Goal: Complete application form: Complete application form

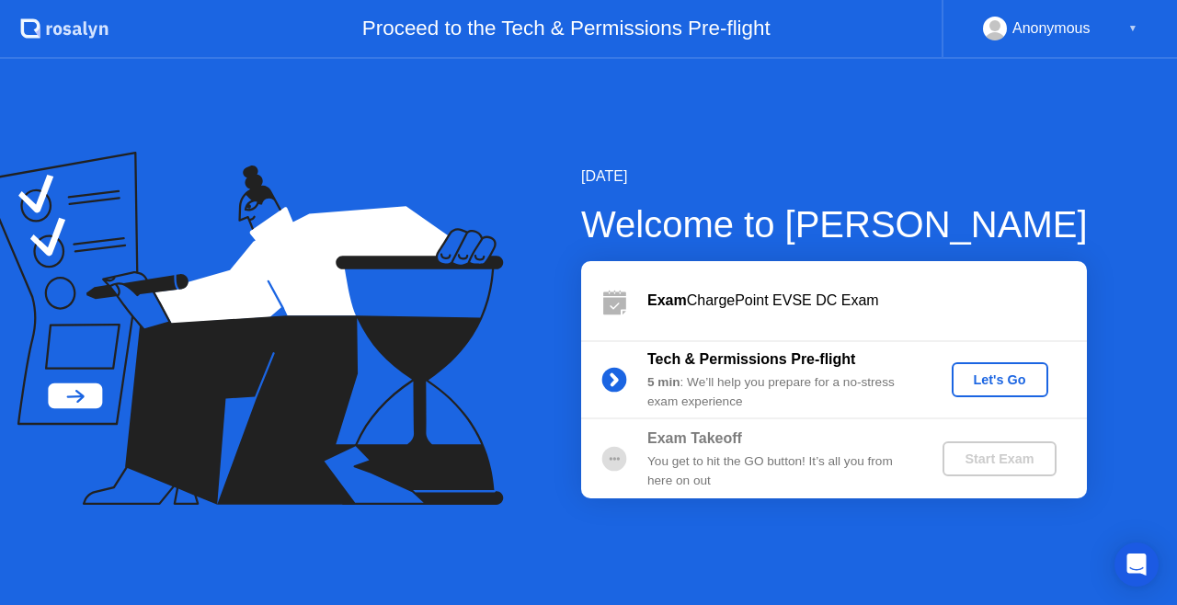
click at [988, 385] on div "Let's Go" at bounding box center [1000, 379] width 82 height 15
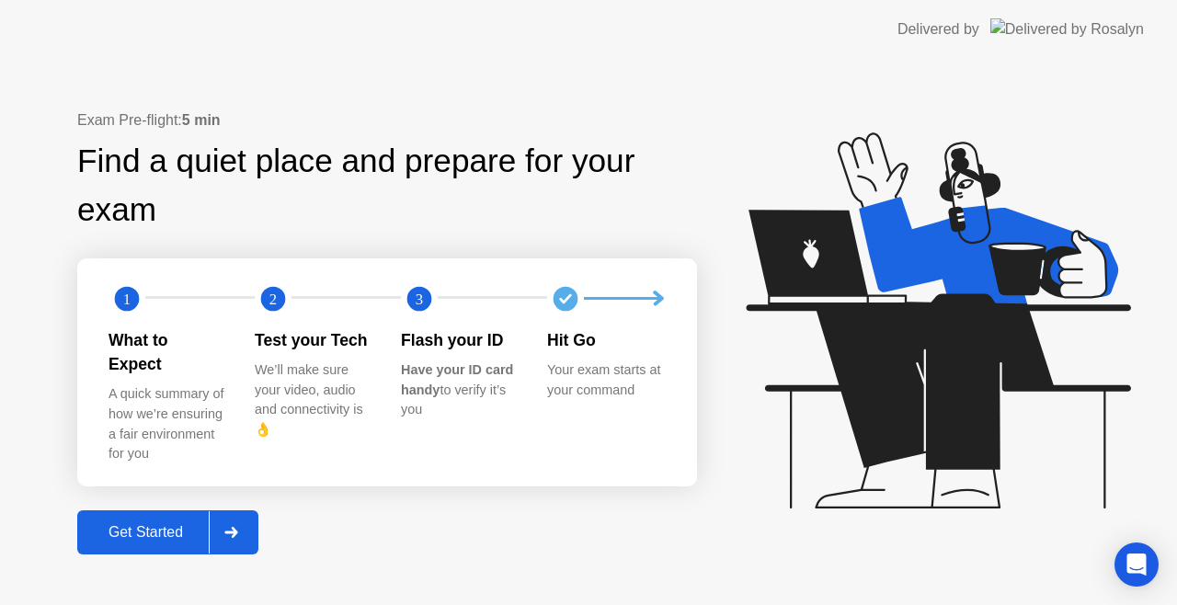
click at [166, 510] on button "Get Started" at bounding box center [167, 532] width 181 height 44
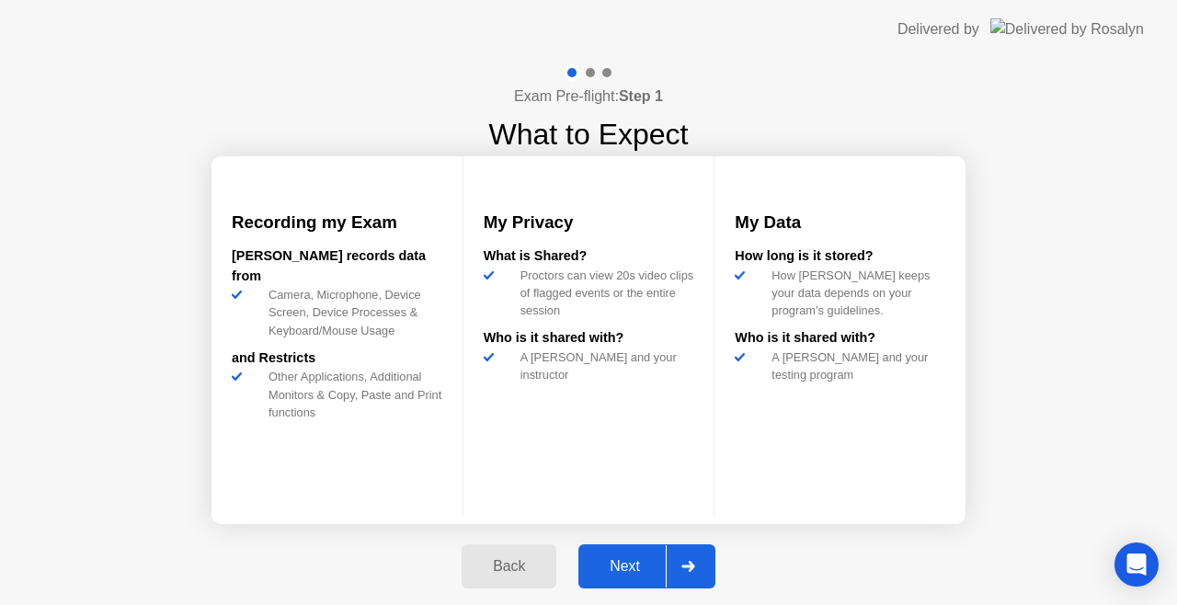
click at [610, 568] on div "Next" at bounding box center [625, 566] width 82 height 17
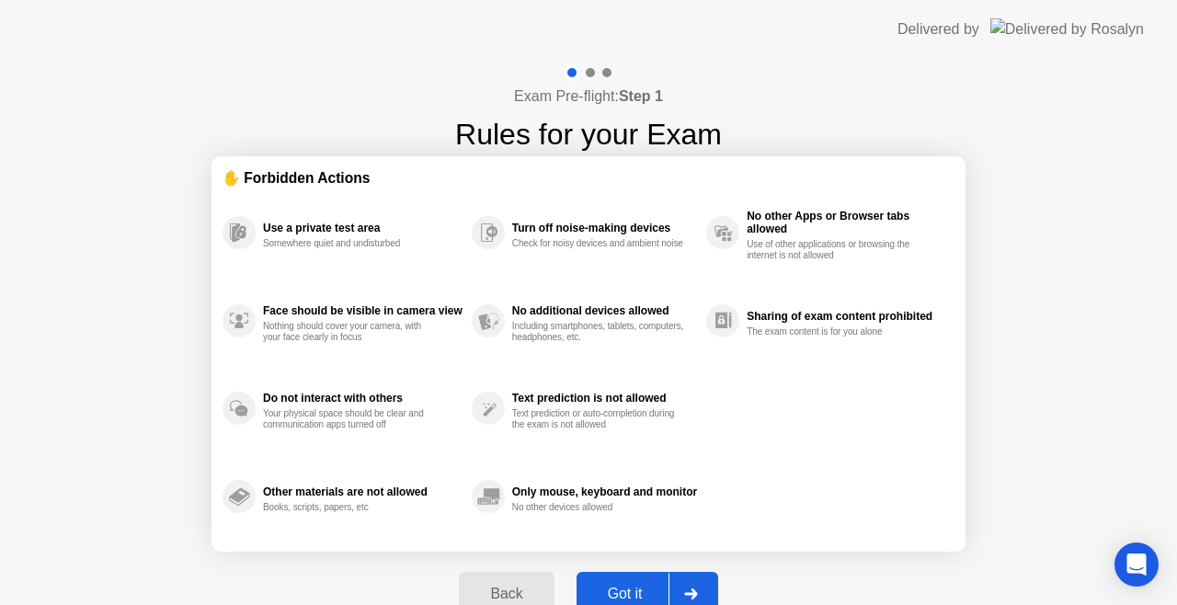
click at [637, 589] on div "Got it" at bounding box center [625, 594] width 86 height 17
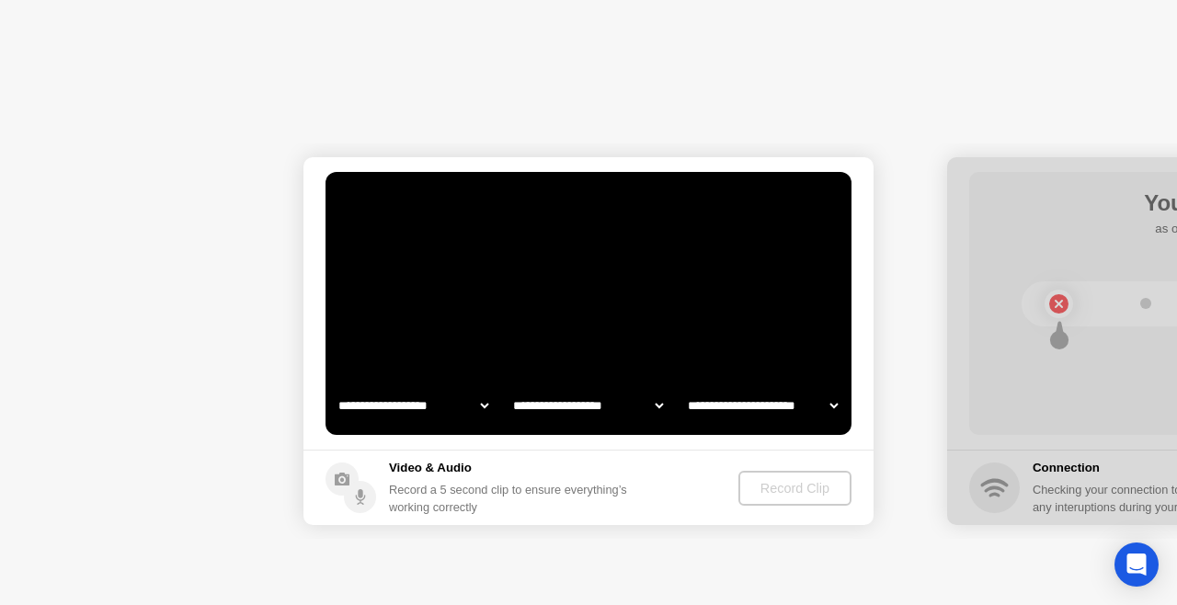
select select "**********"
select select "*******"
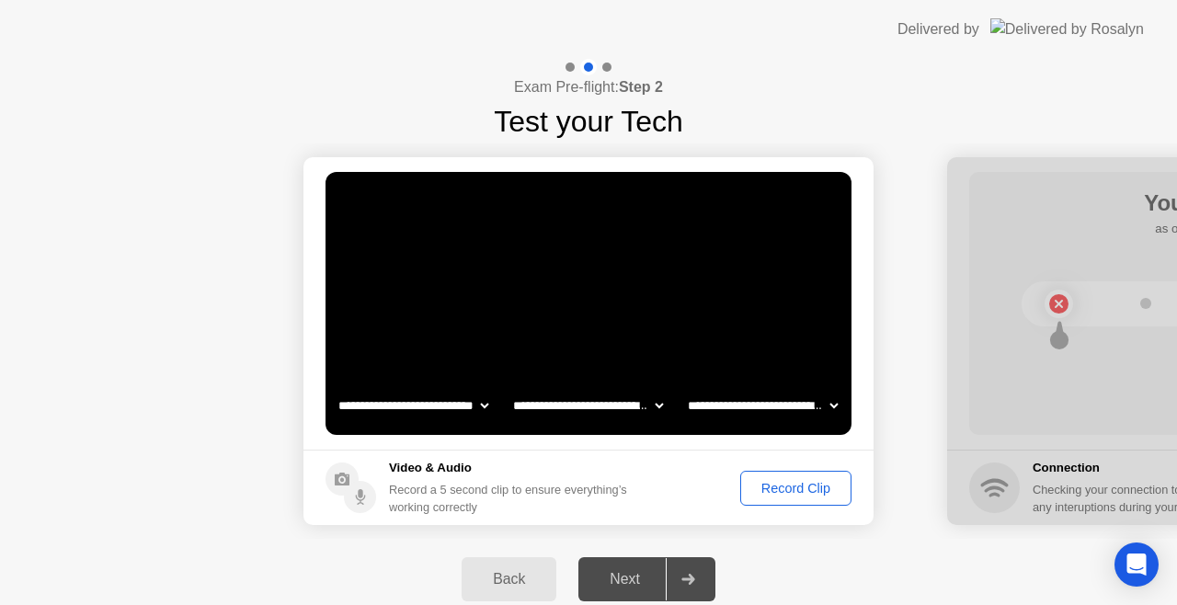
click at [763, 498] on button "Record Clip" at bounding box center [795, 488] width 111 height 35
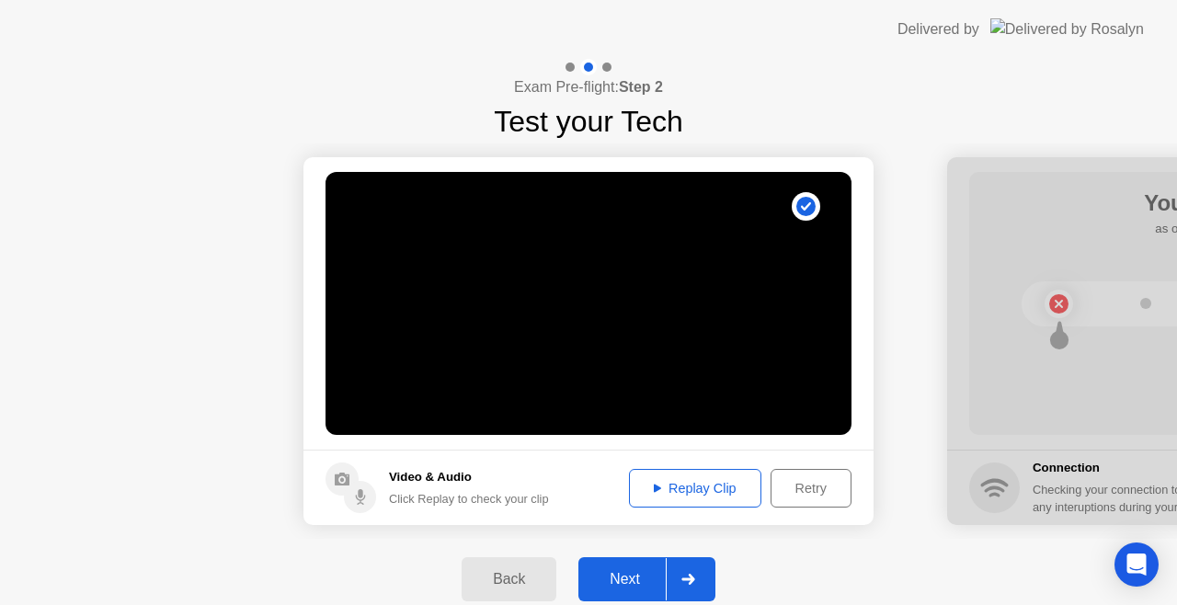
click at [682, 489] on div "Replay Clip" at bounding box center [695, 488] width 120 height 15
click at [654, 577] on div "Next" at bounding box center [625, 579] width 82 height 17
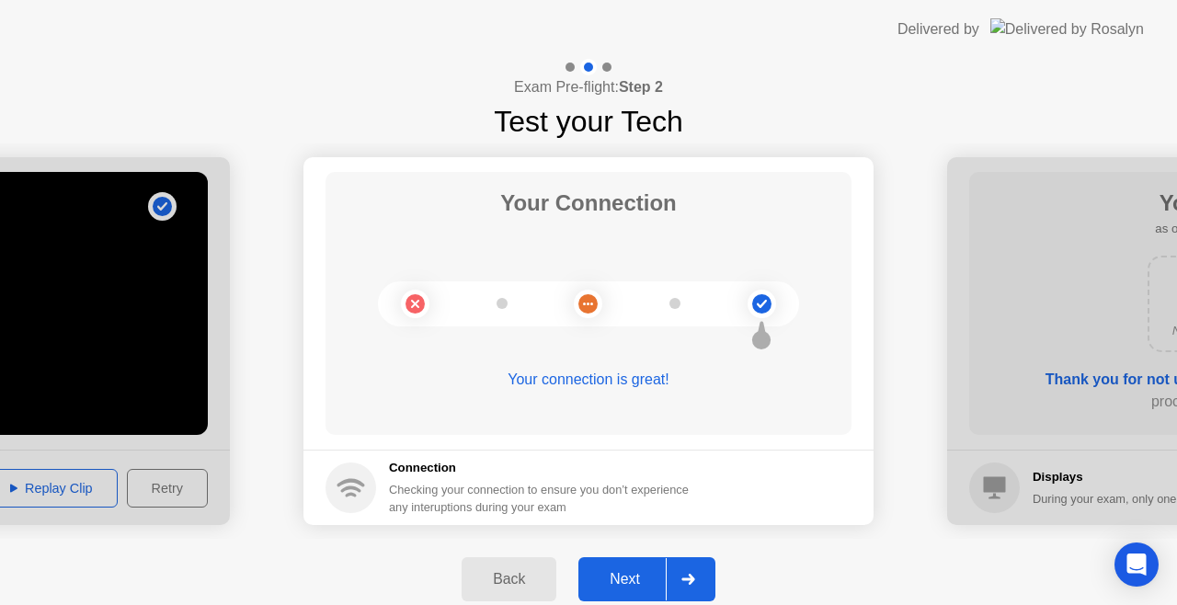
click at [654, 577] on div "Next" at bounding box center [625, 579] width 82 height 17
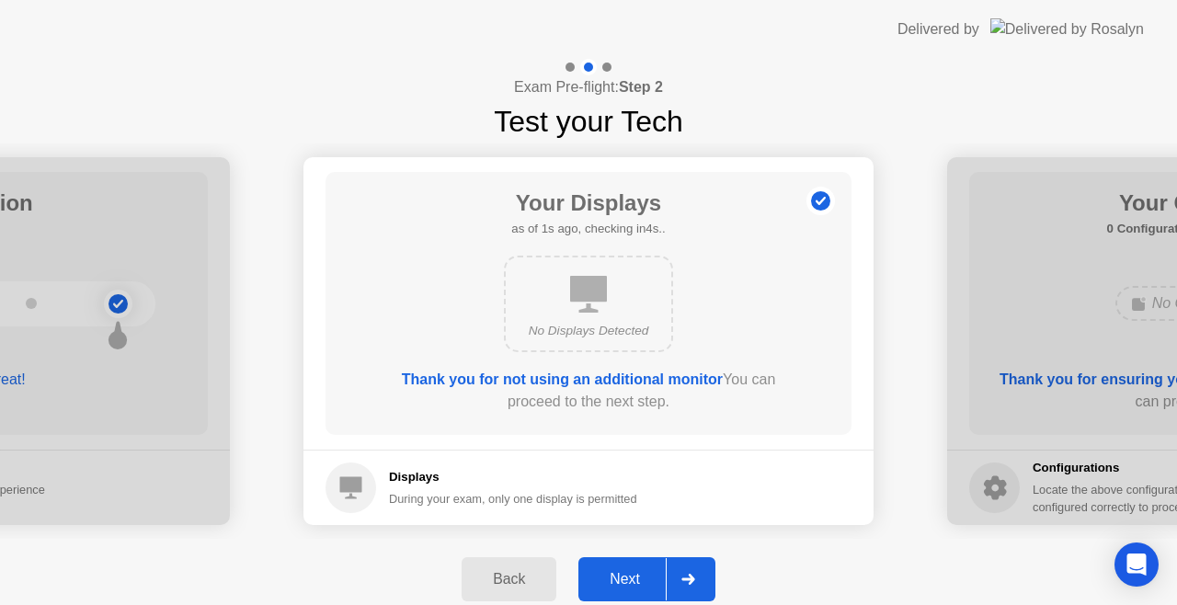
click at [654, 577] on div "Next" at bounding box center [625, 579] width 82 height 17
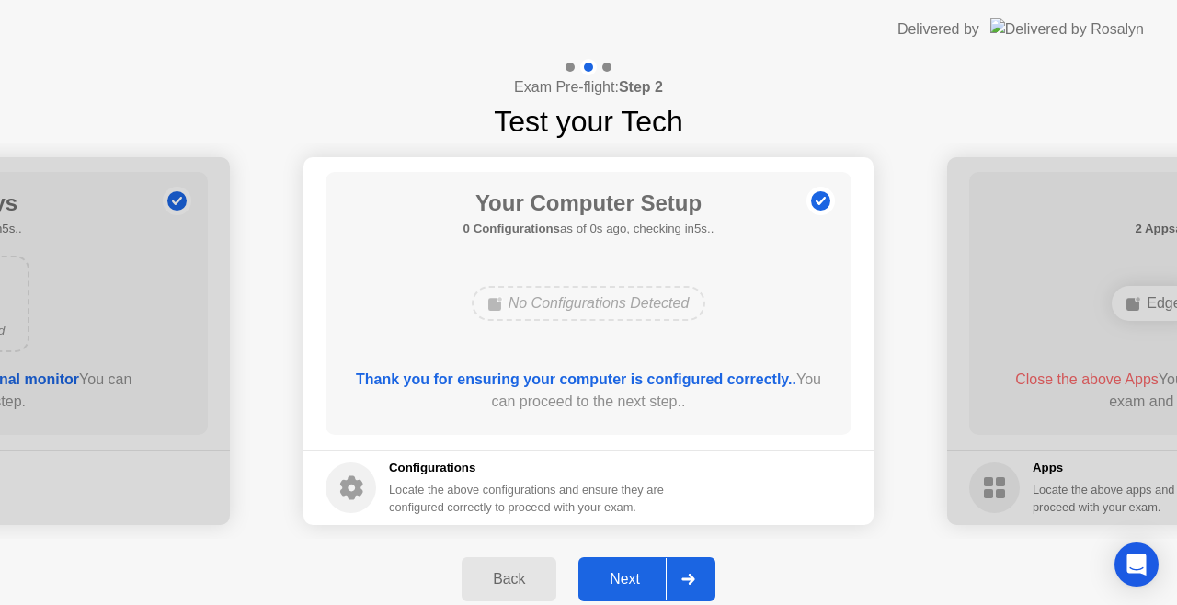
click at [654, 577] on div "Next" at bounding box center [625, 579] width 82 height 17
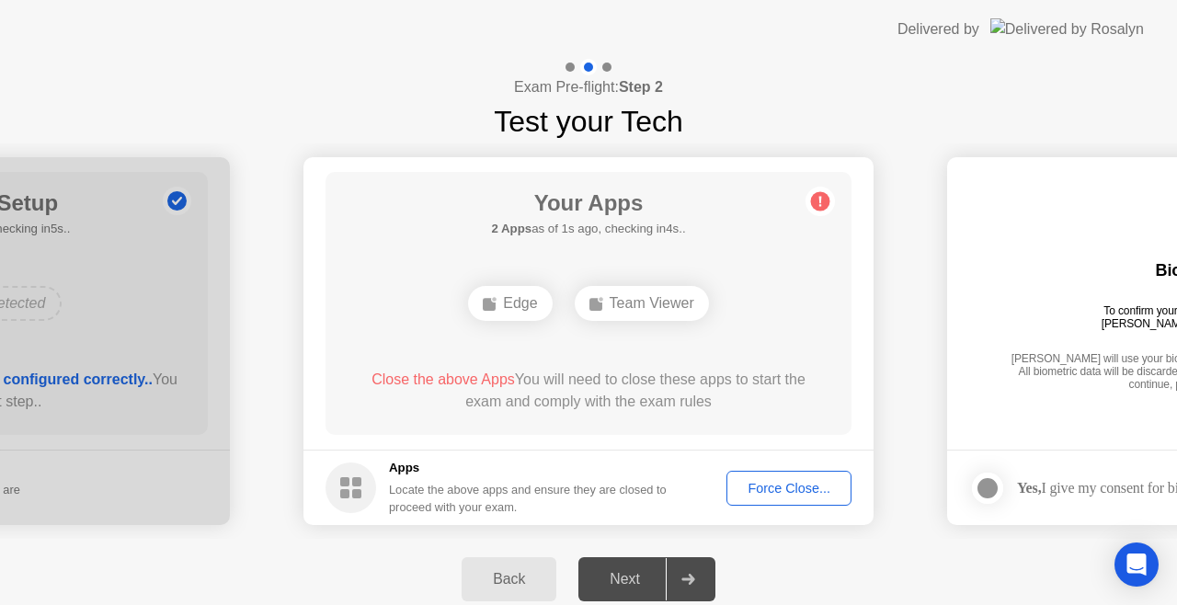
click at [810, 489] on div "Force Close..." at bounding box center [789, 488] width 112 height 15
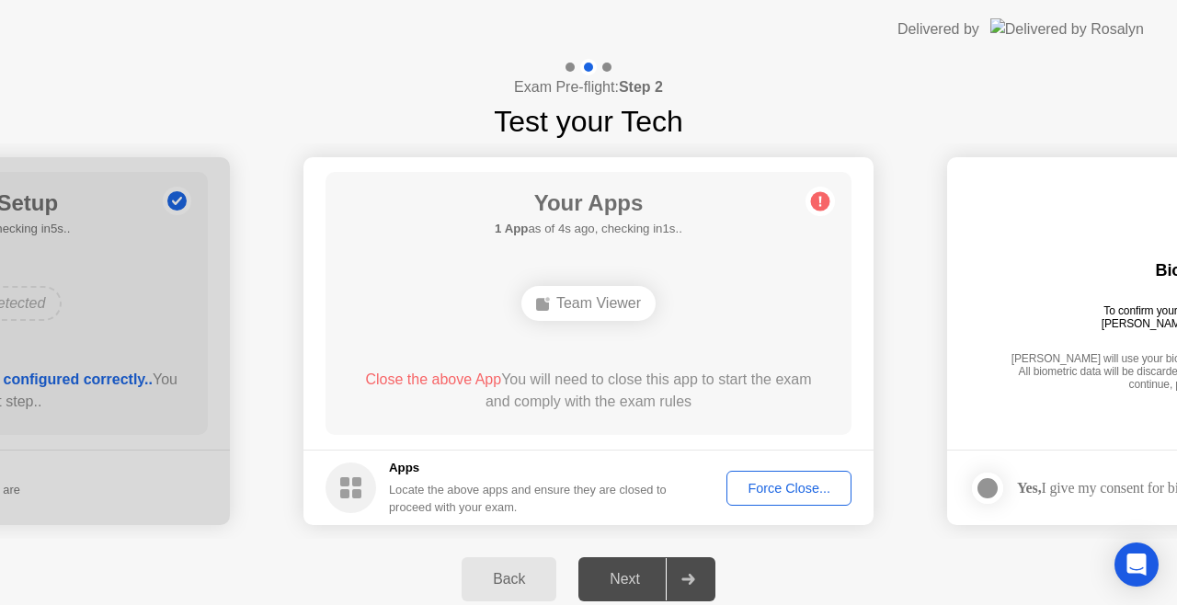
click at [741, 482] on div "Force Close..." at bounding box center [789, 488] width 112 height 15
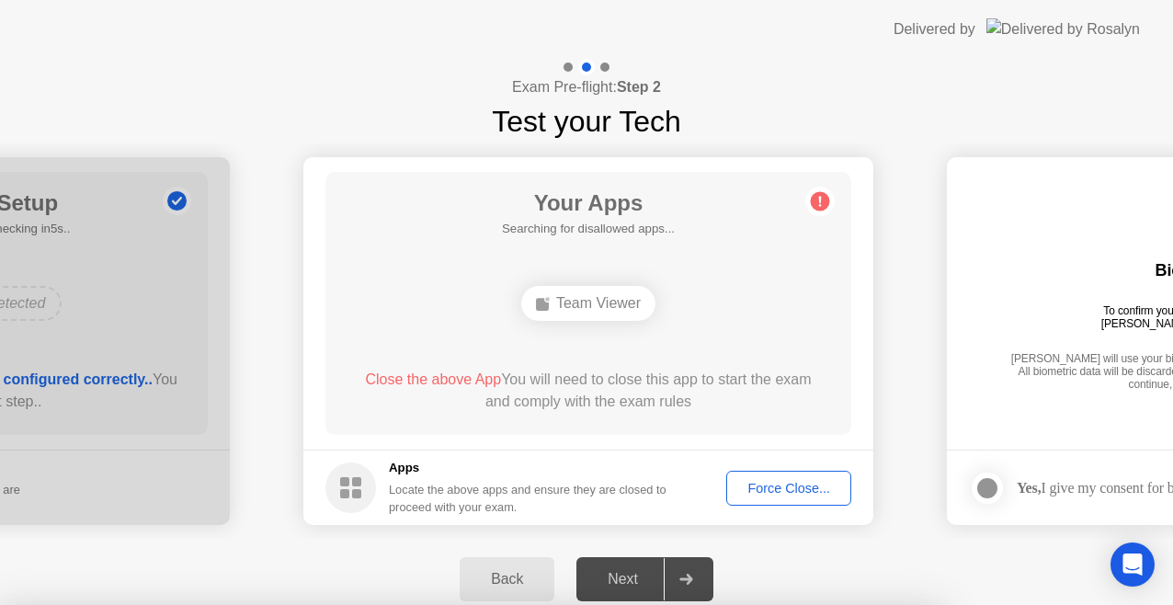
click at [874, 604] on div at bounding box center [586, 605] width 1173 height 0
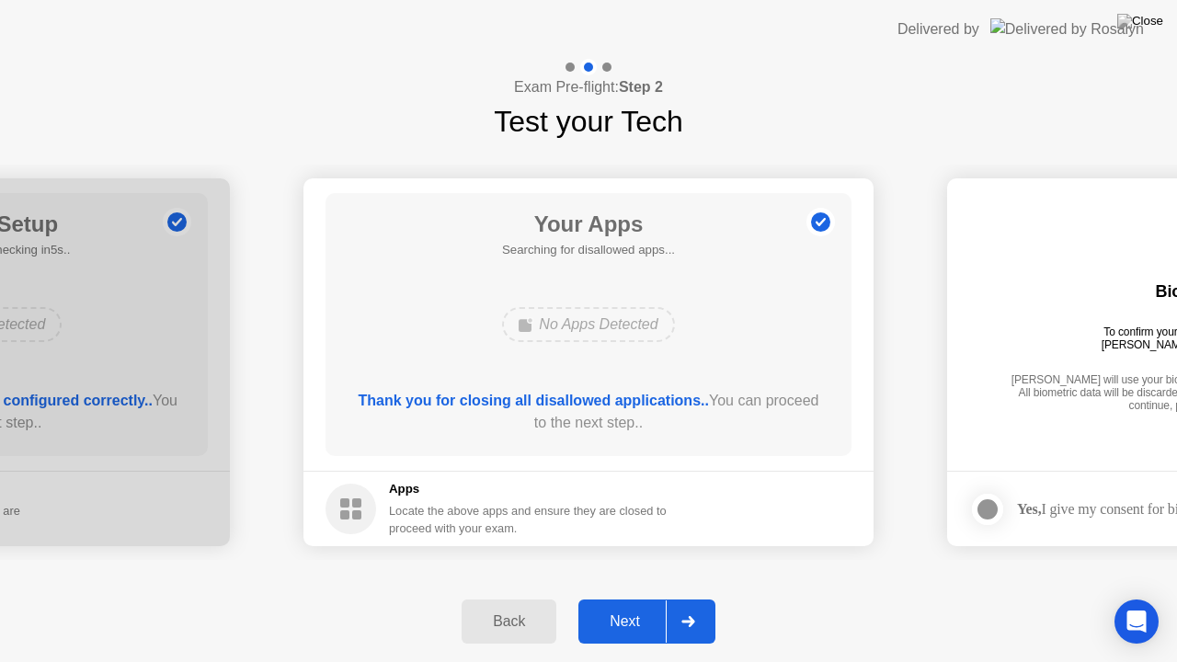
click at [629, 604] on div "Next" at bounding box center [625, 621] width 82 height 17
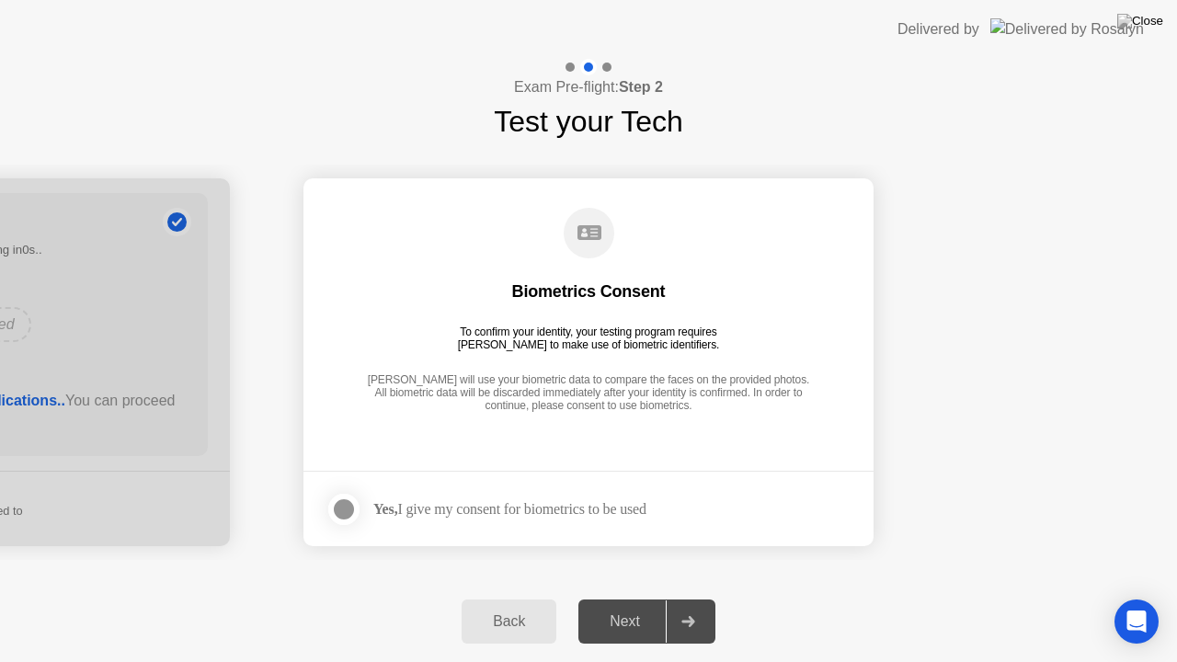
click at [346, 503] on div at bounding box center [344, 509] width 22 height 22
click at [635, 604] on button "Next" at bounding box center [646, 622] width 137 height 44
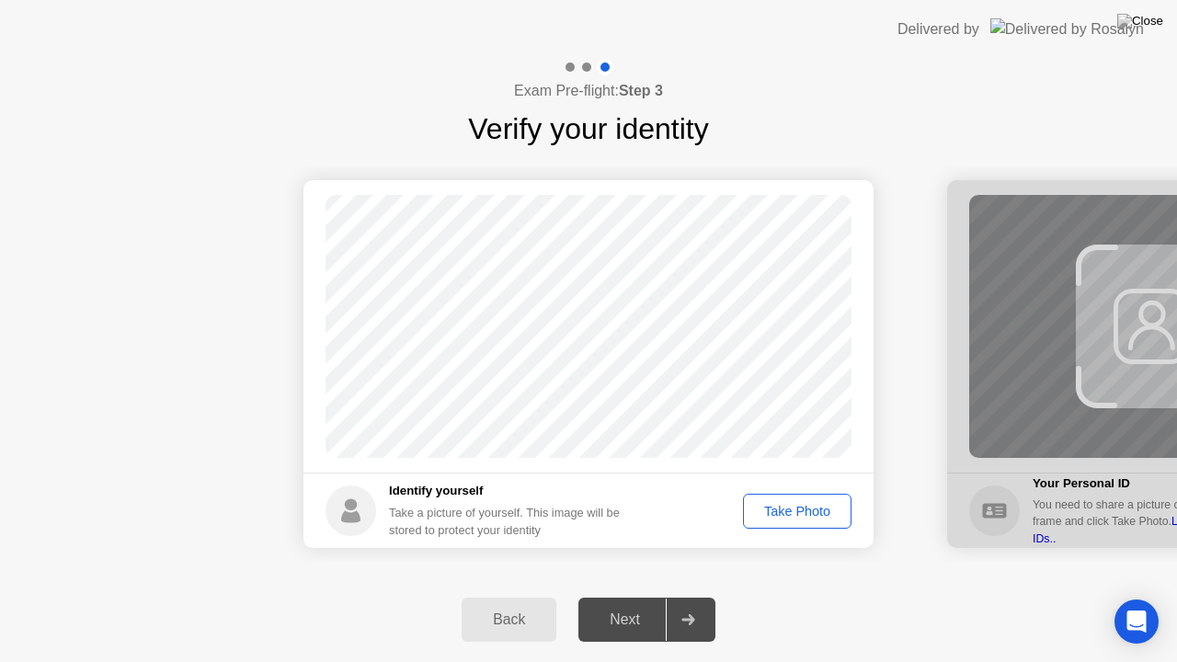
click at [790, 508] on div "Take Photo" at bounding box center [797, 511] width 96 height 15
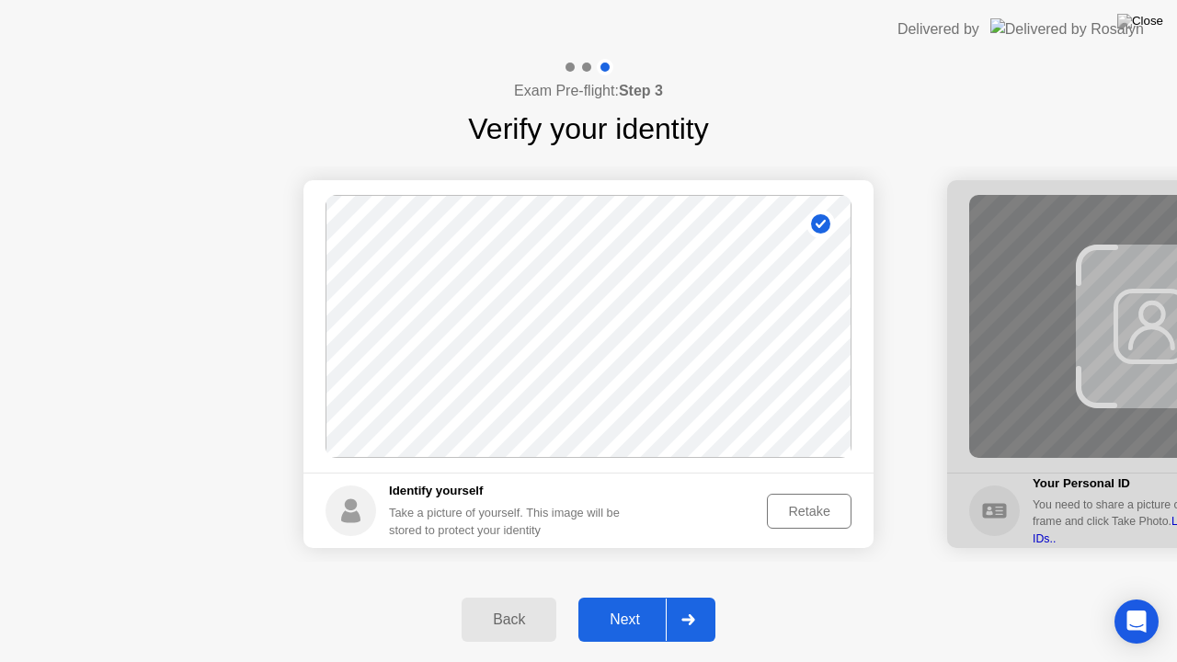
click at [796, 514] on div "Retake" at bounding box center [809, 511] width 72 height 15
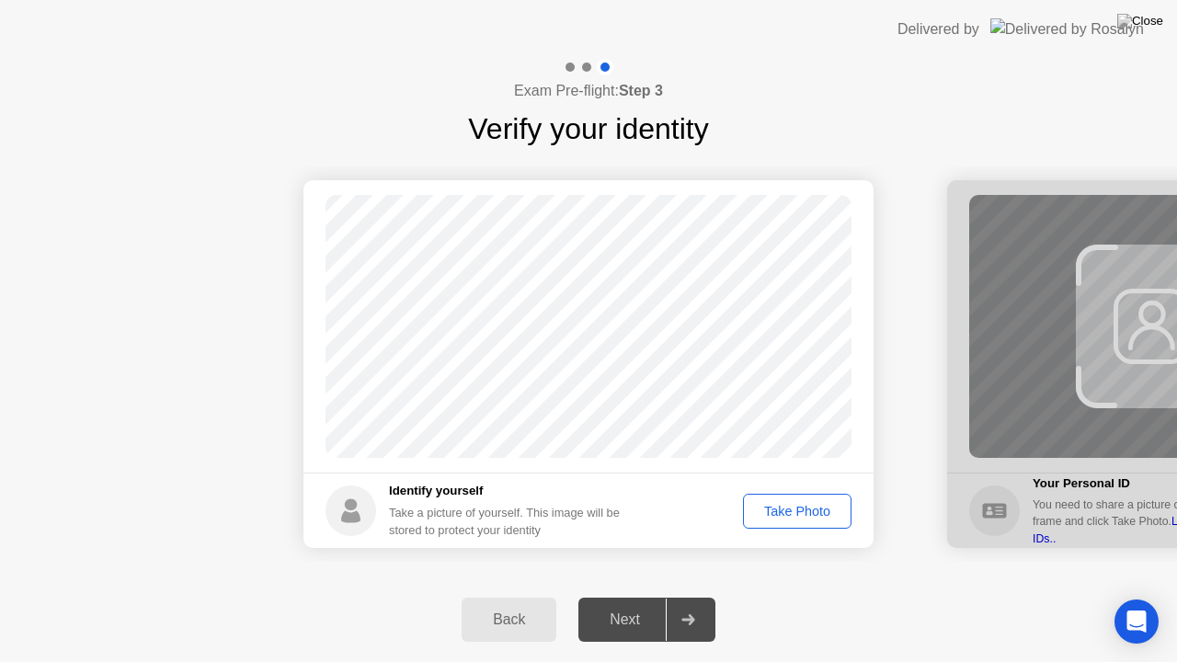
click at [797, 514] on div "Take Photo" at bounding box center [797, 511] width 96 height 15
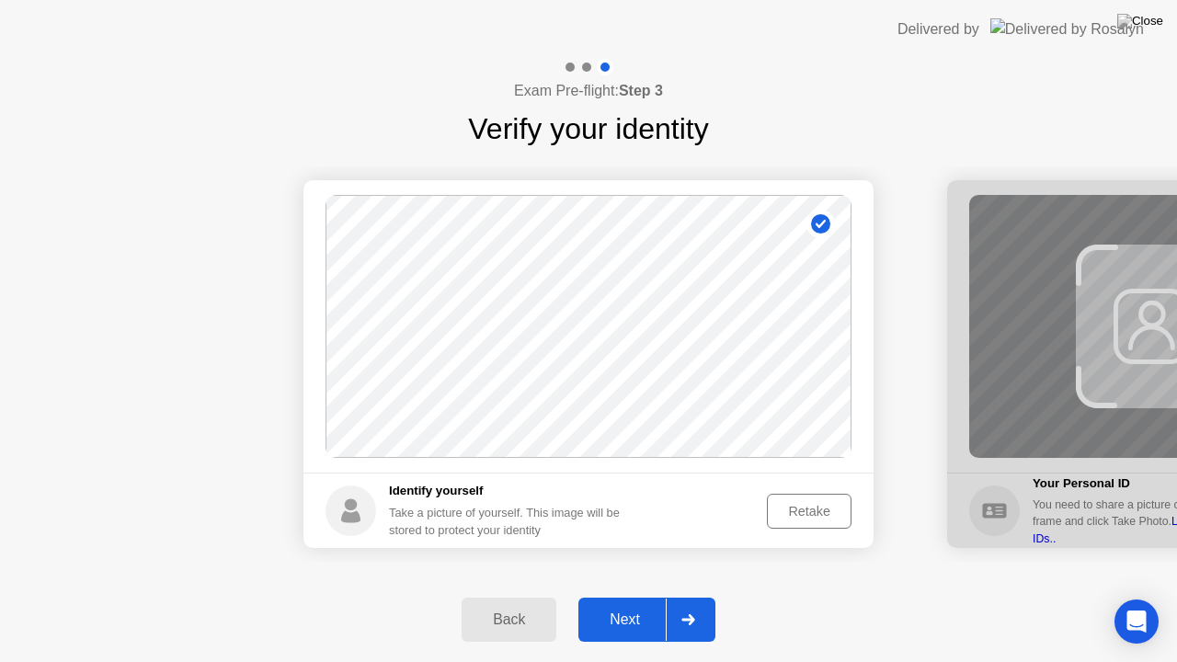
click at [789, 517] on div "Retake" at bounding box center [809, 511] width 72 height 15
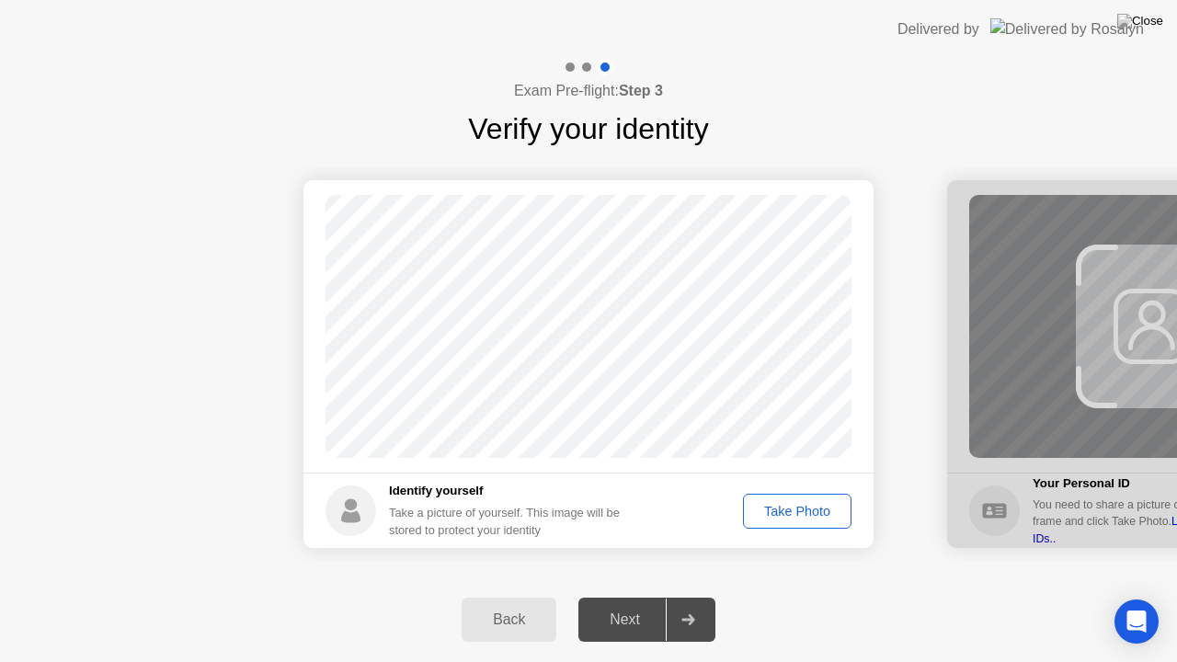
click at [789, 517] on div "Take Photo" at bounding box center [797, 511] width 96 height 15
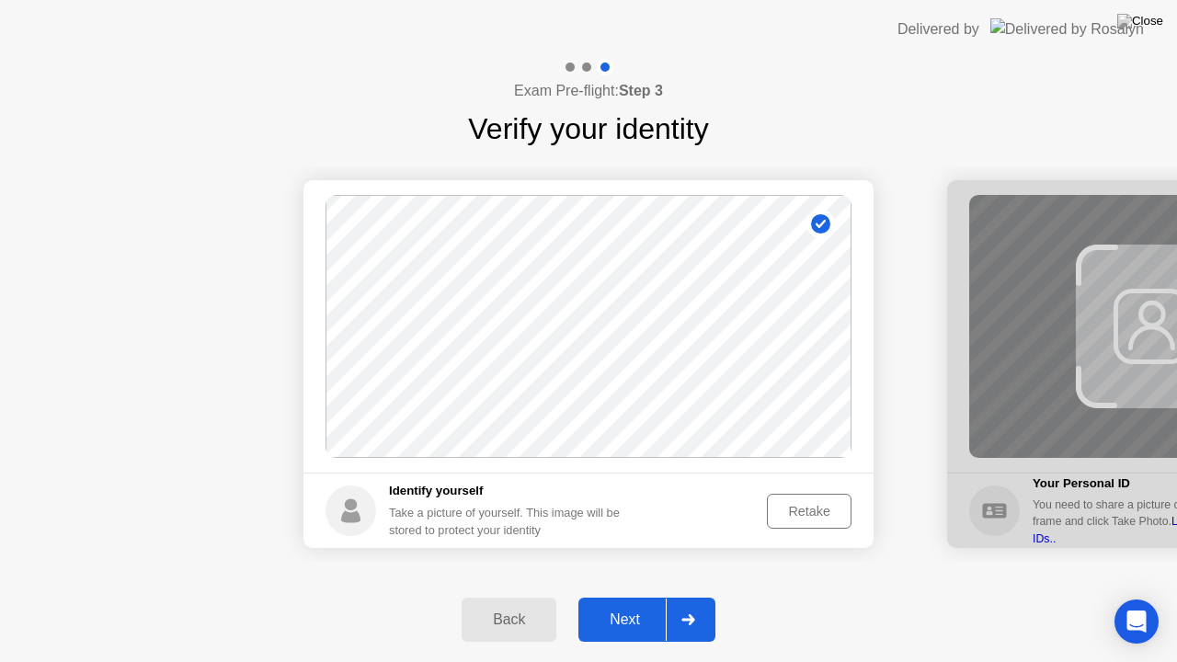
click at [630, 604] on div "Next" at bounding box center [625, 620] width 82 height 17
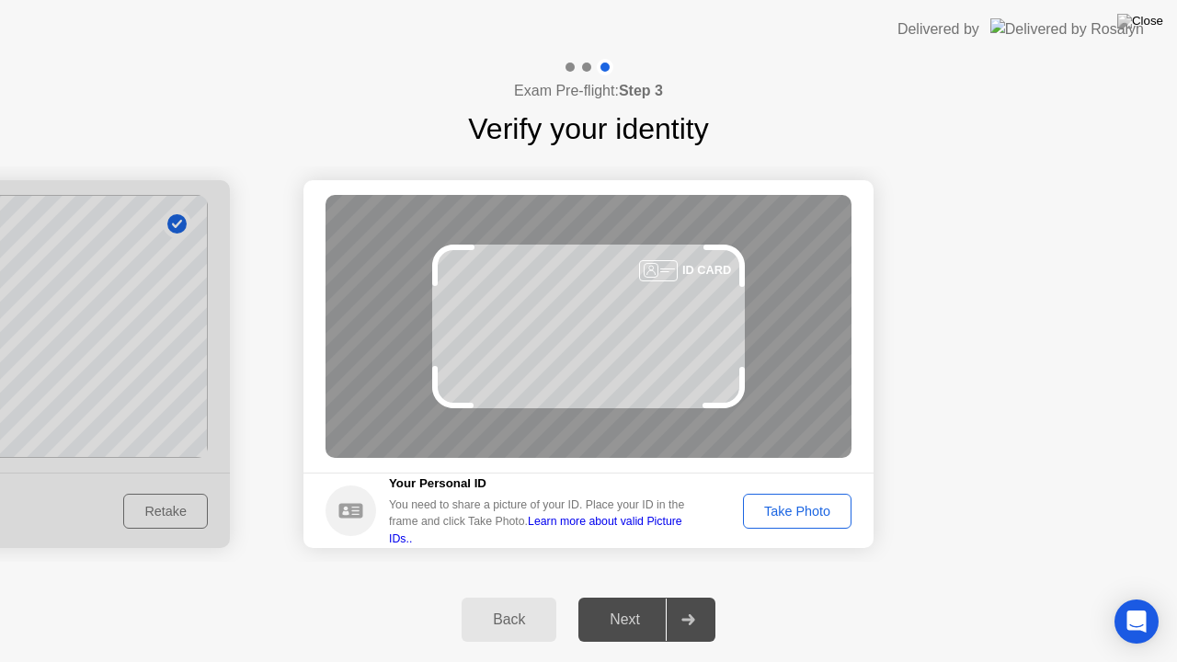
click at [828, 515] on div "Take Photo" at bounding box center [797, 511] width 96 height 15
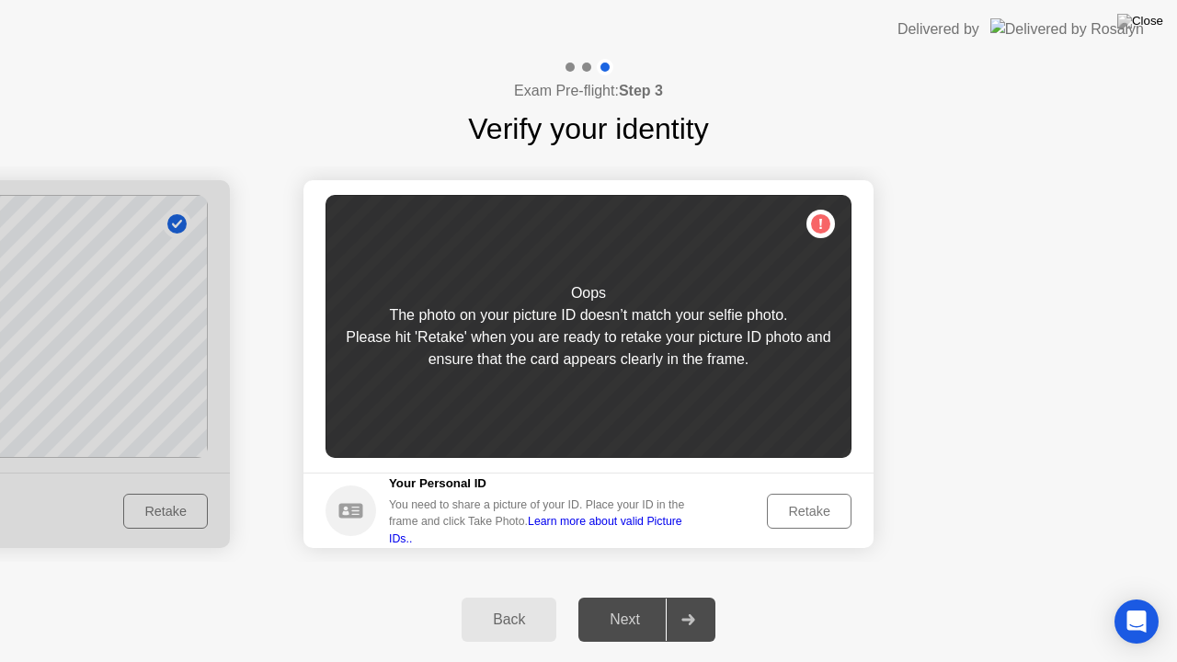
click at [488, 604] on div "Back" at bounding box center [509, 620] width 84 height 17
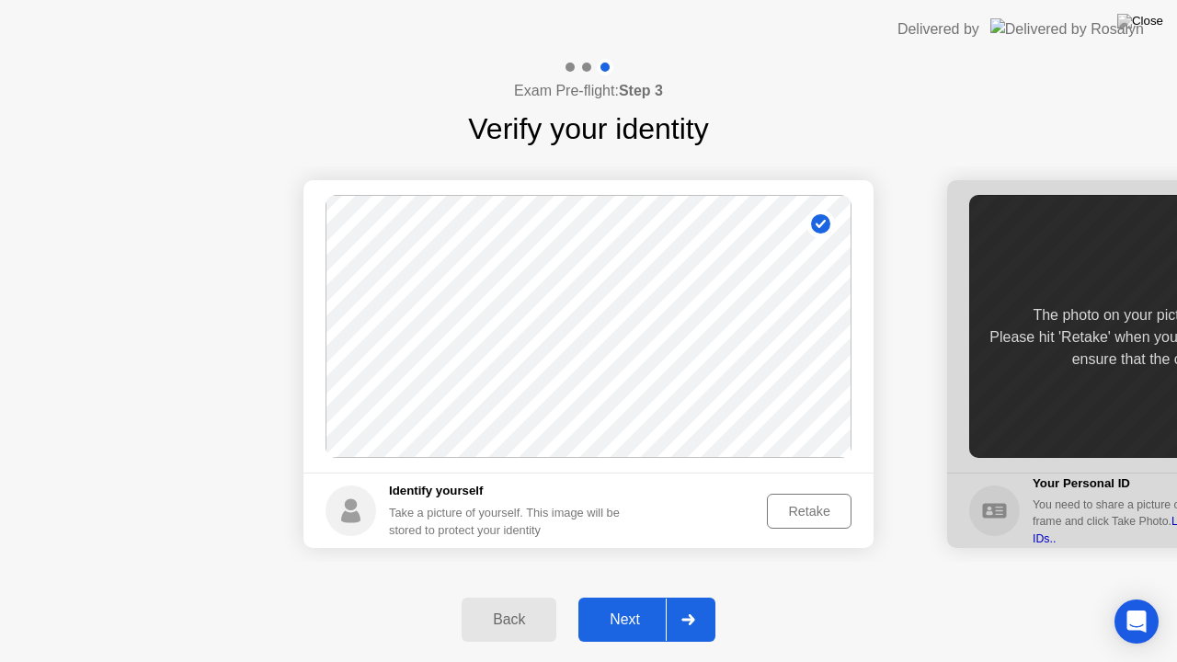
click at [801, 519] on div "Retake" at bounding box center [809, 511] width 72 height 15
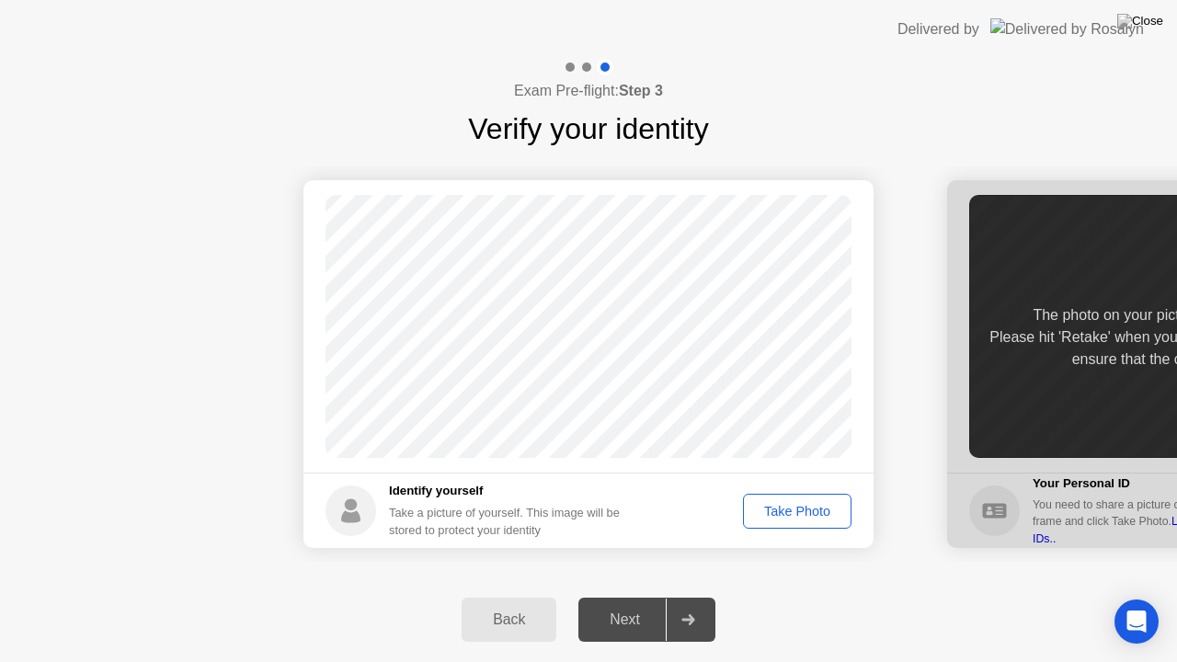
click at [801, 519] on div "Take Photo" at bounding box center [797, 511] width 96 height 15
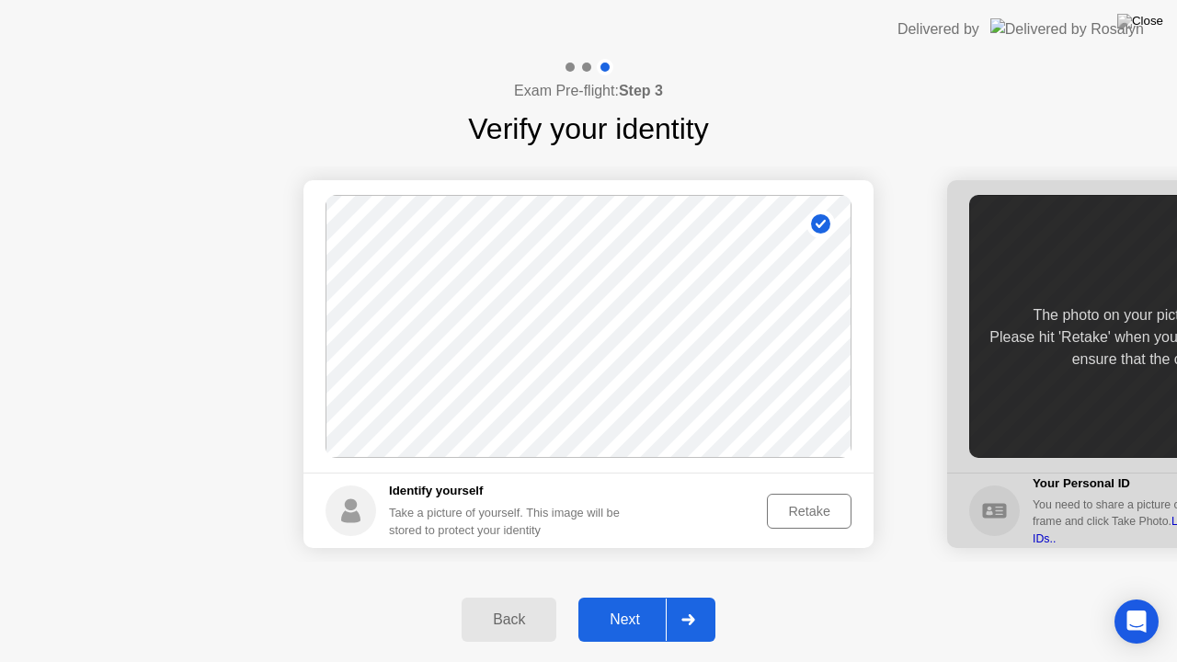
click at [610, 604] on div "Next" at bounding box center [625, 620] width 82 height 17
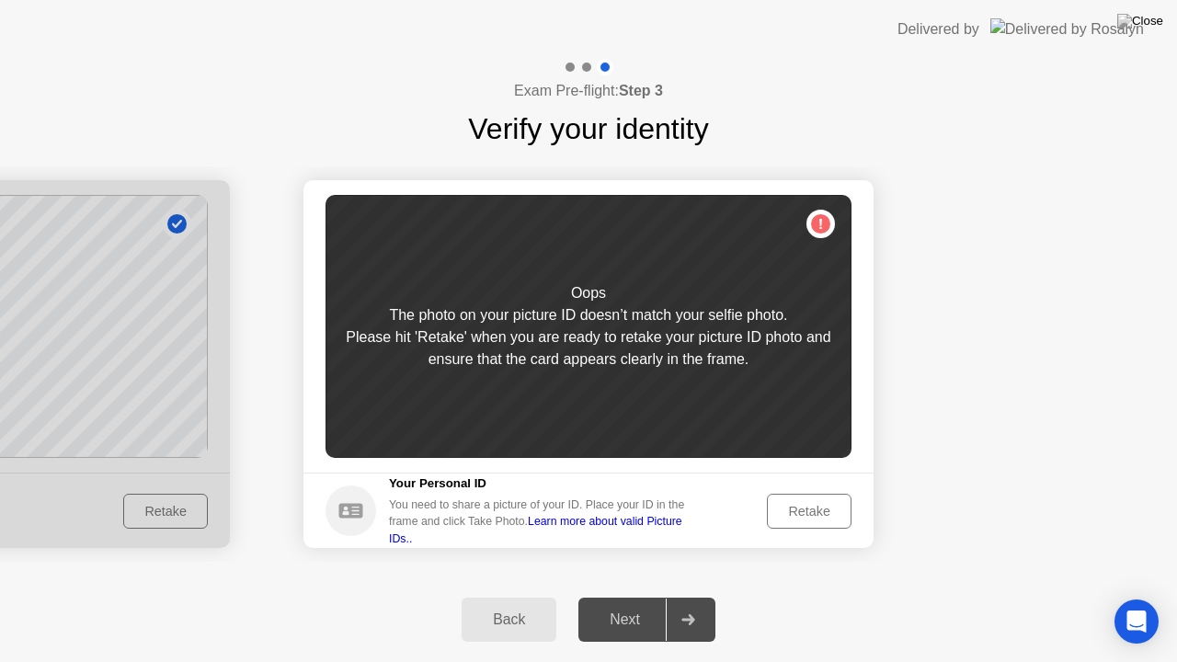
click at [801, 516] on div "Retake" at bounding box center [809, 511] width 72 height 15
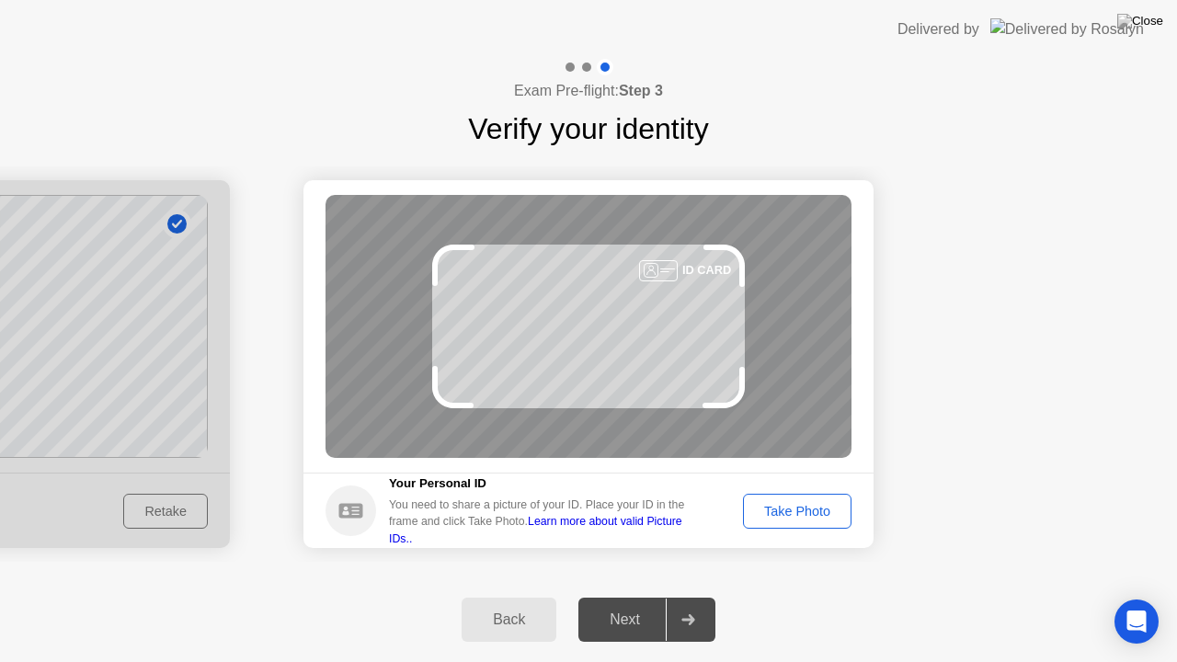
click at [801, 516] on div "Take Photo" at bounding box center [797, 511] width 96 height 15
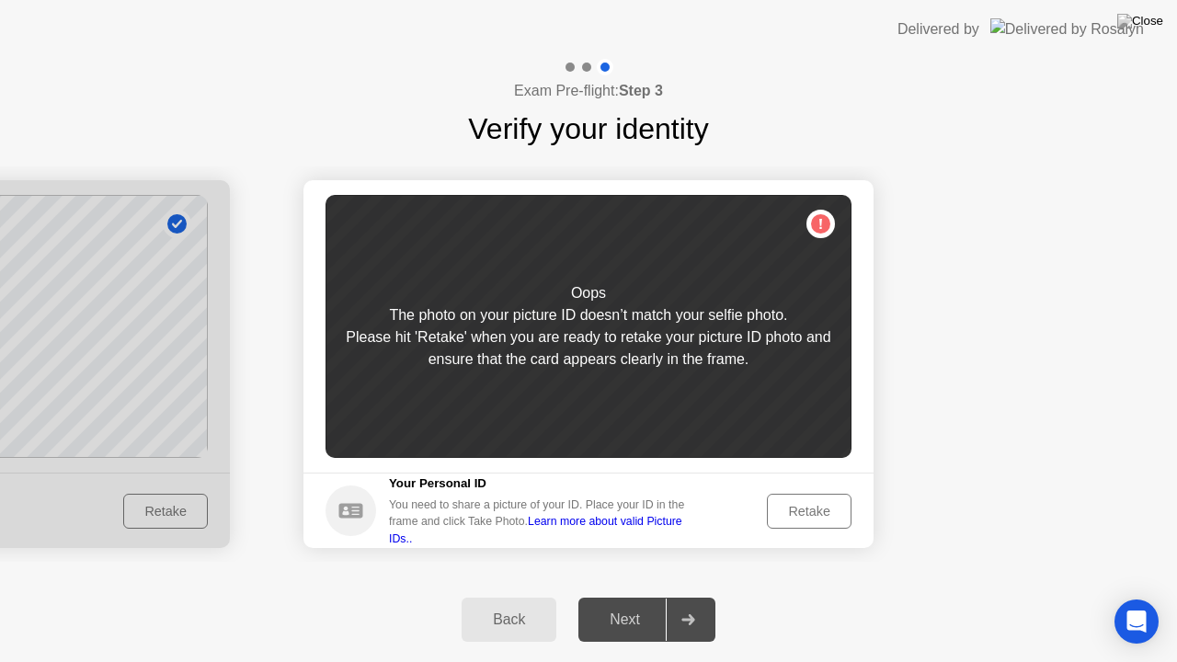
click at [801, 516] on div "Retake" at bounding box center [809, 511] width 72 height 15
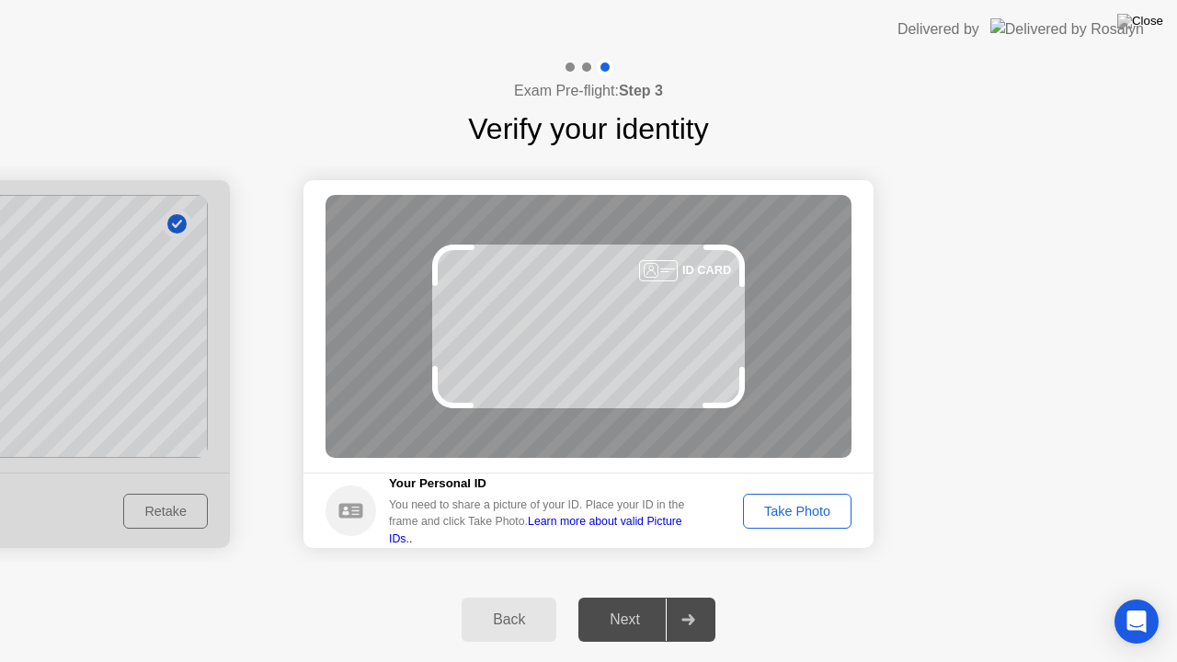
click at [801, 516] on div "Take Photo" at bounding box center [797, 511] width 96 height 15
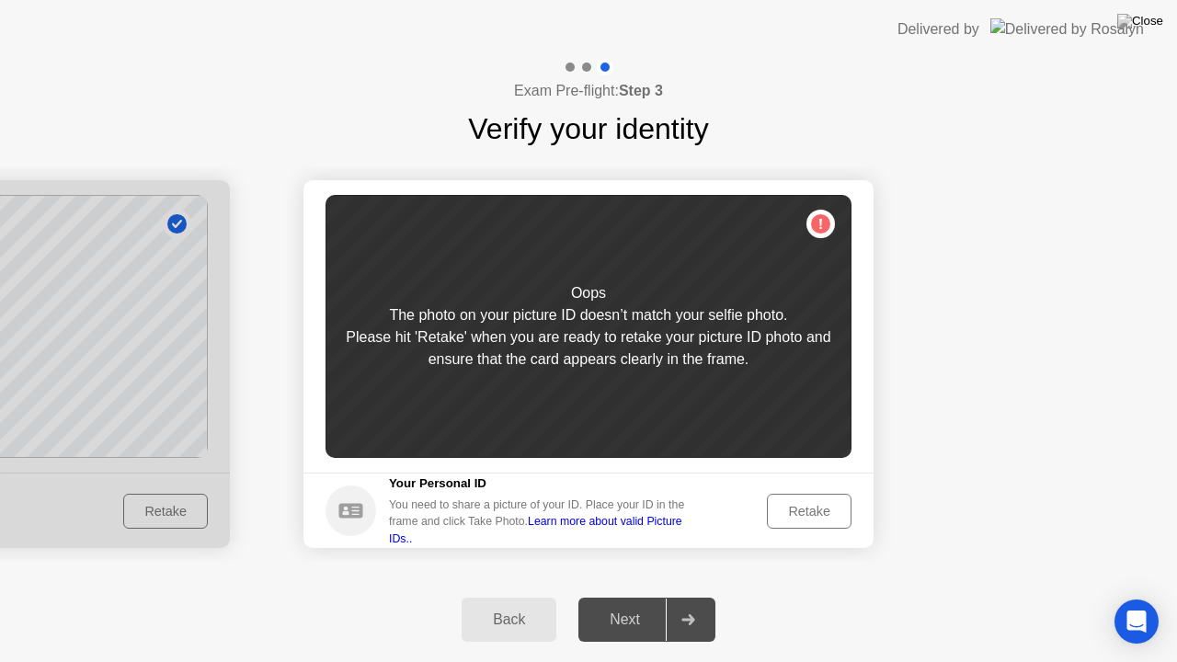
click at [801, 516] on div "Retake" at bounding box center [809, 511] width 72 height 15
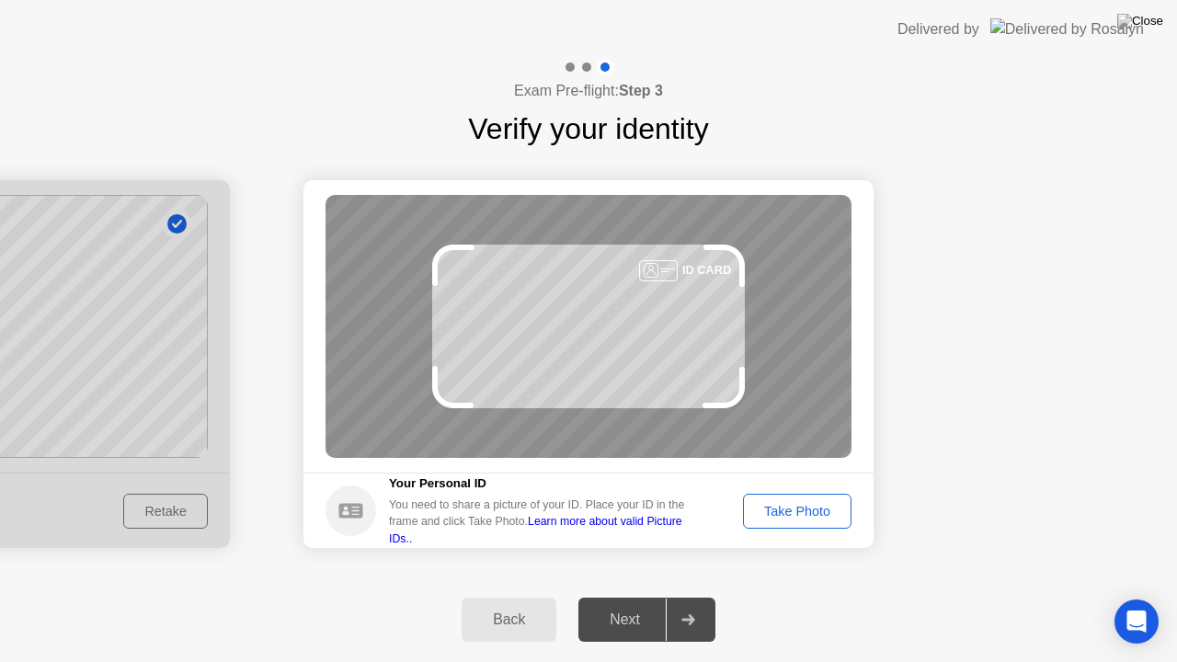
click at [801, 516] on div "Take Photo" at bounding box center [797, 511] width 96 height 15
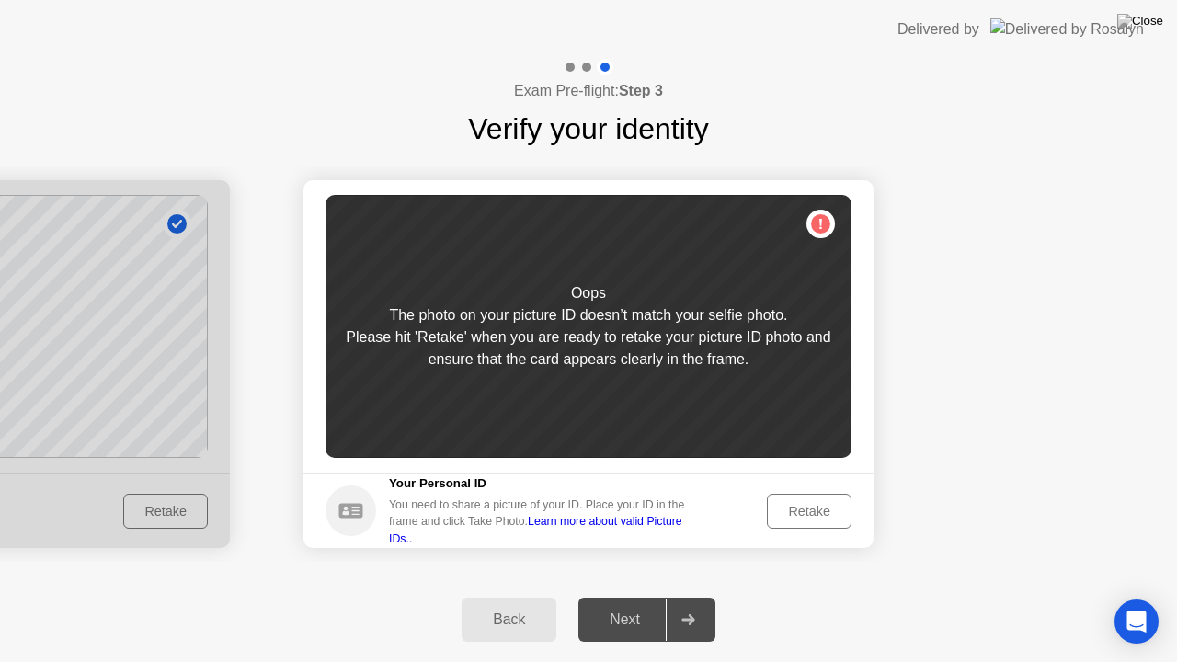
click at [526, 604] on div "Back" at bounding box center [509, 620] width 84 height 17
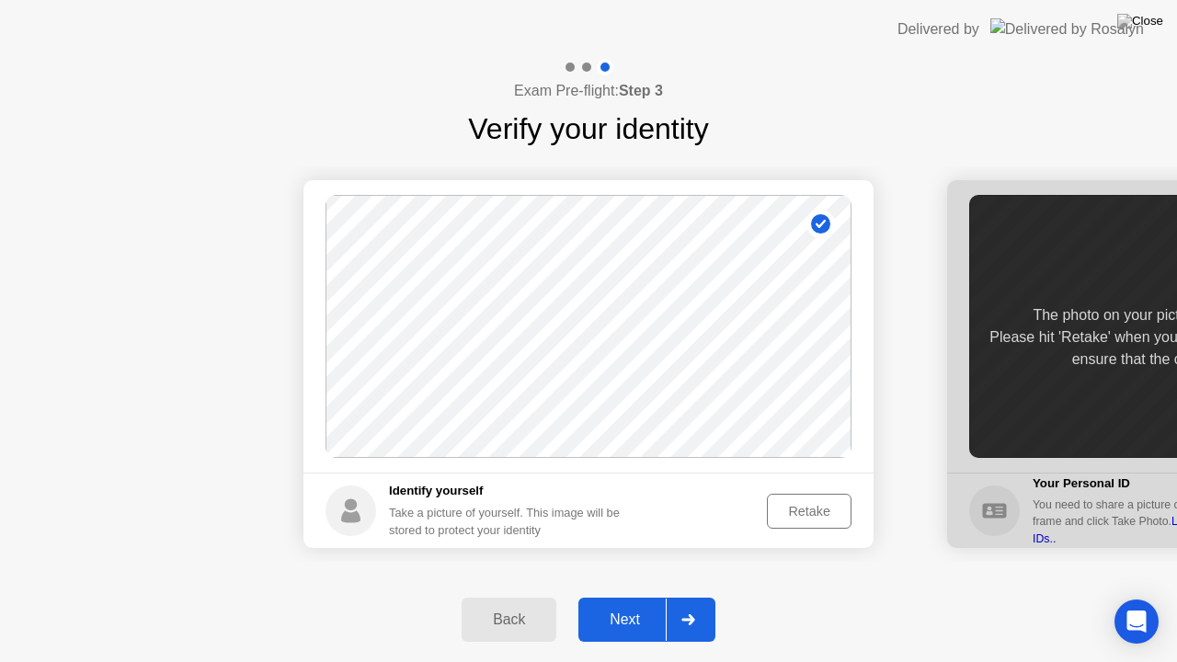
click at [635, 604] on div "Next" at bounding box center [625, 620] width 82 height 17
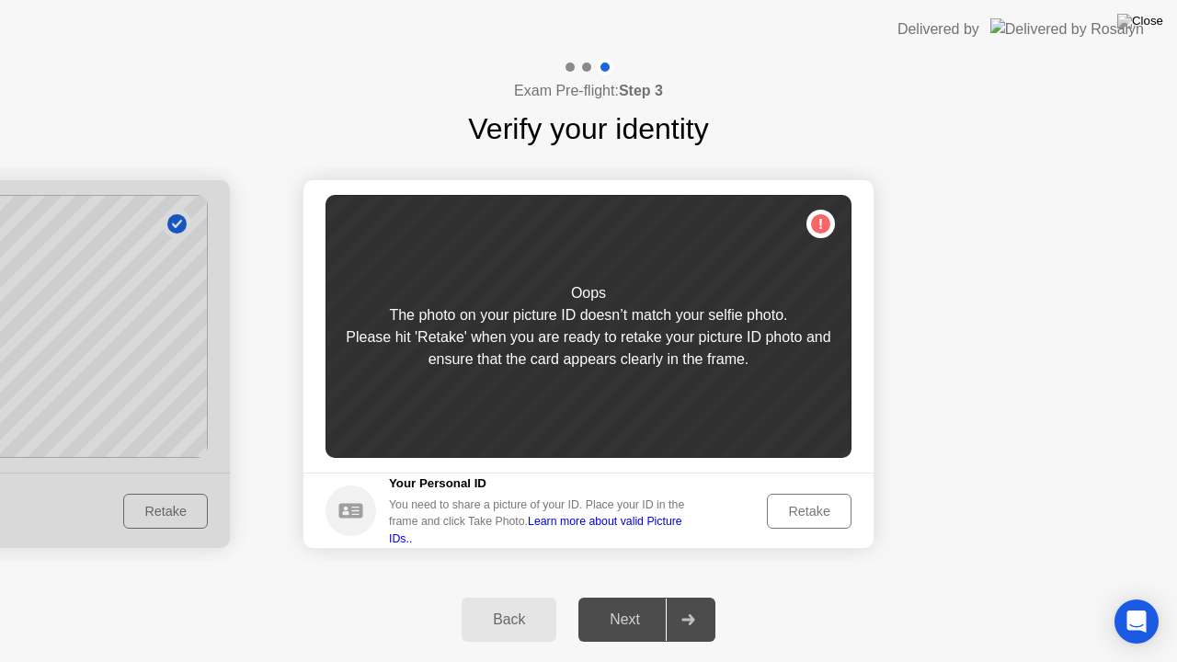
click at [825, 509] on div "Retake" at bounding box center [809, 511] width 72 height 15
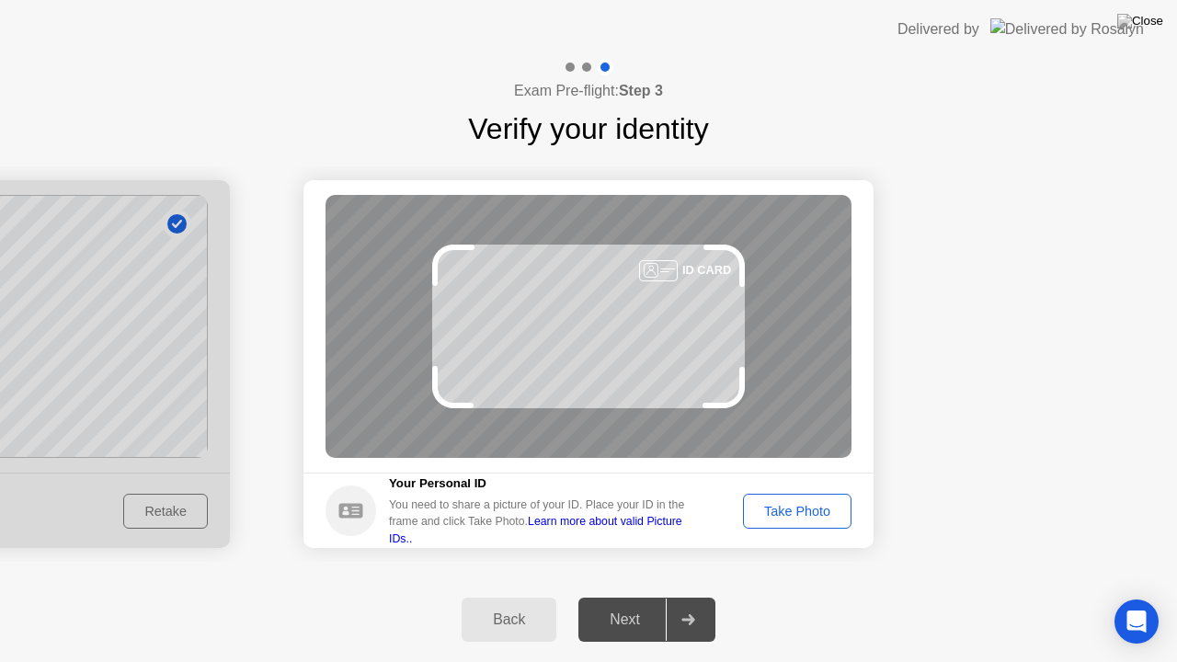
click at [825, 509] on div "Take Photo" at bounding box center [797, 511] width 96 height 15
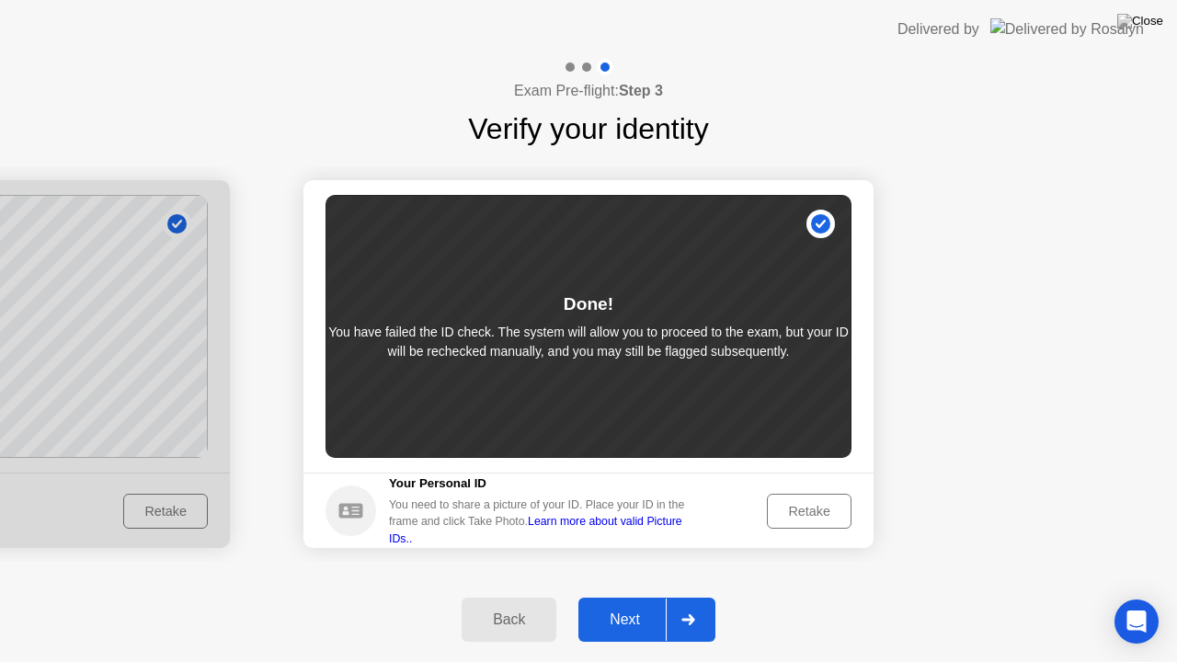
click at [826, 509] on div "Retake" at bounding box center [809, 511] width 72 height 15
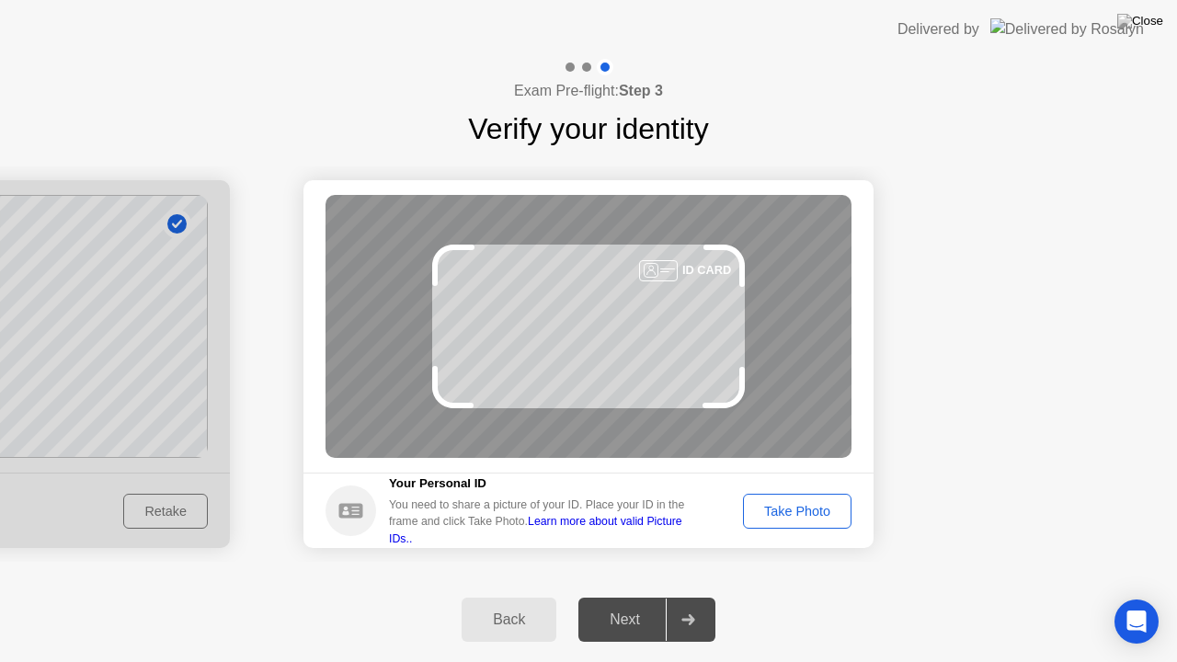
click at [826, 509] on div "Take Photo" at bounding box center [797, 511] width 96 height 15
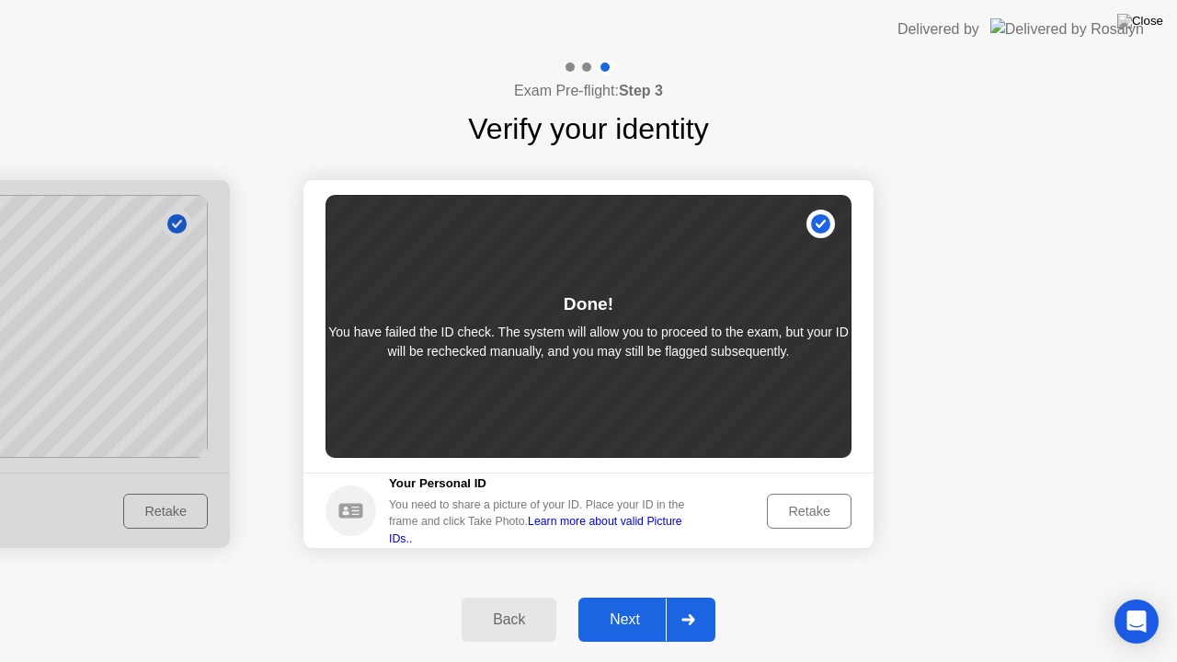
click at [528, 604] on div "Back" at bounding box center [509, 620] width 84 height 17
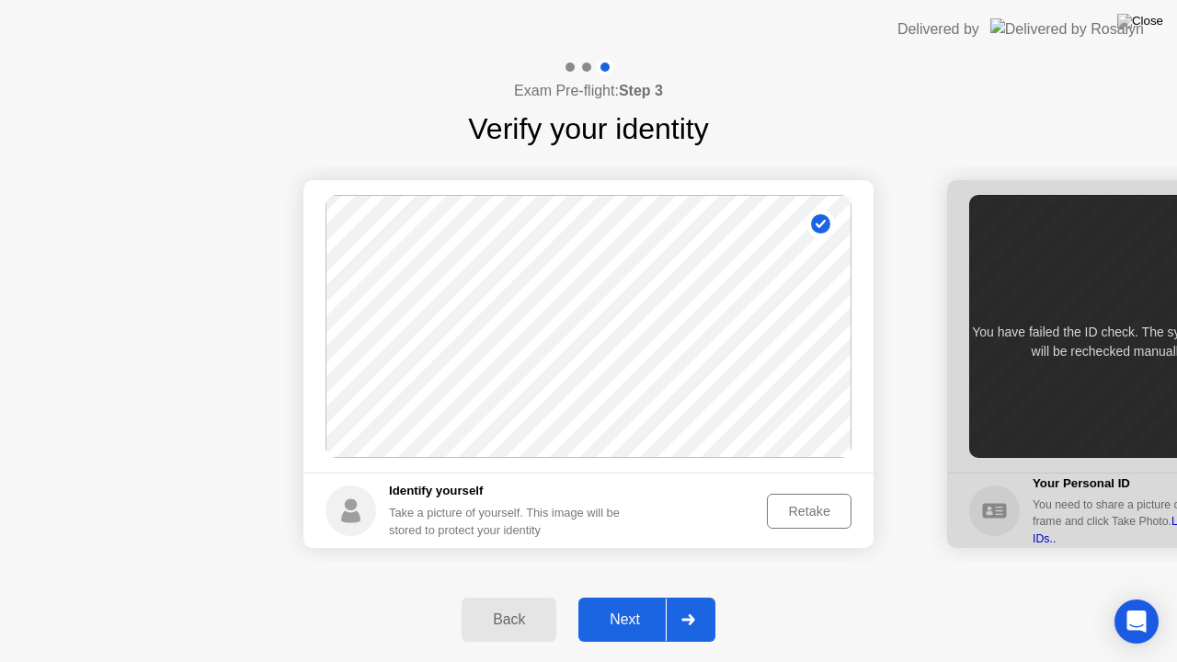
click at [813, 514] on div "Retake" at bounding box center [809, 511] width 72 height 15
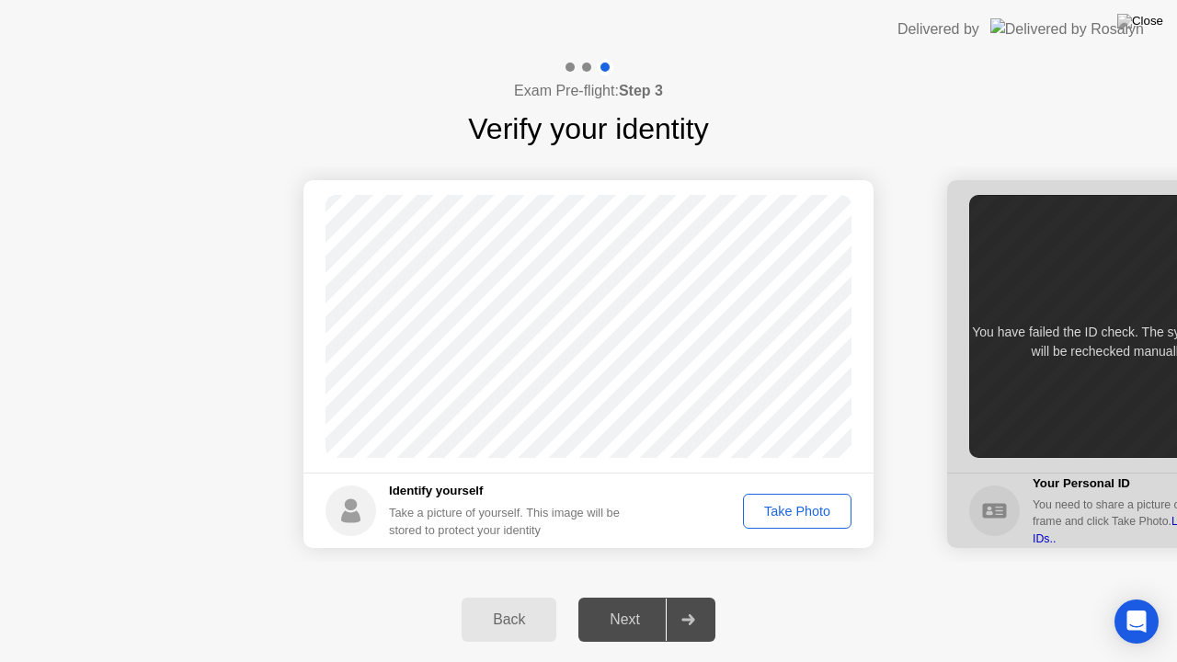
click at [813, 514] on div "Take Photo" at bounding box center [797, 511] width 96 height 15
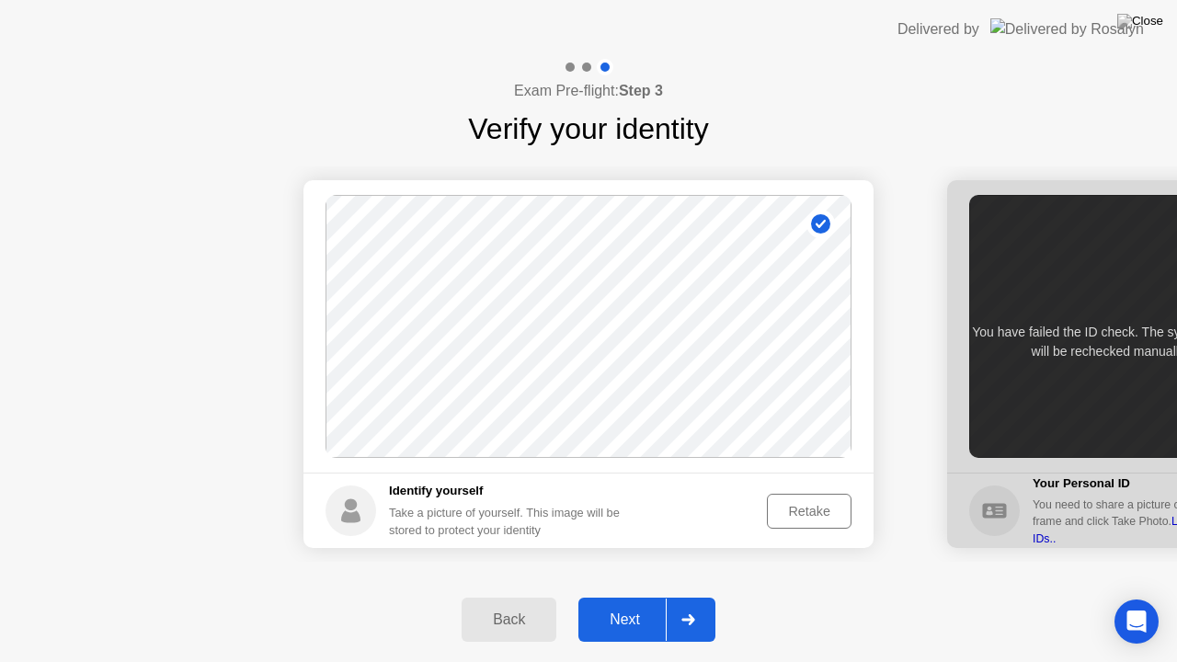
click at [585, 604] on div "Next" at bounding box center [625, 620] width 82 height 17
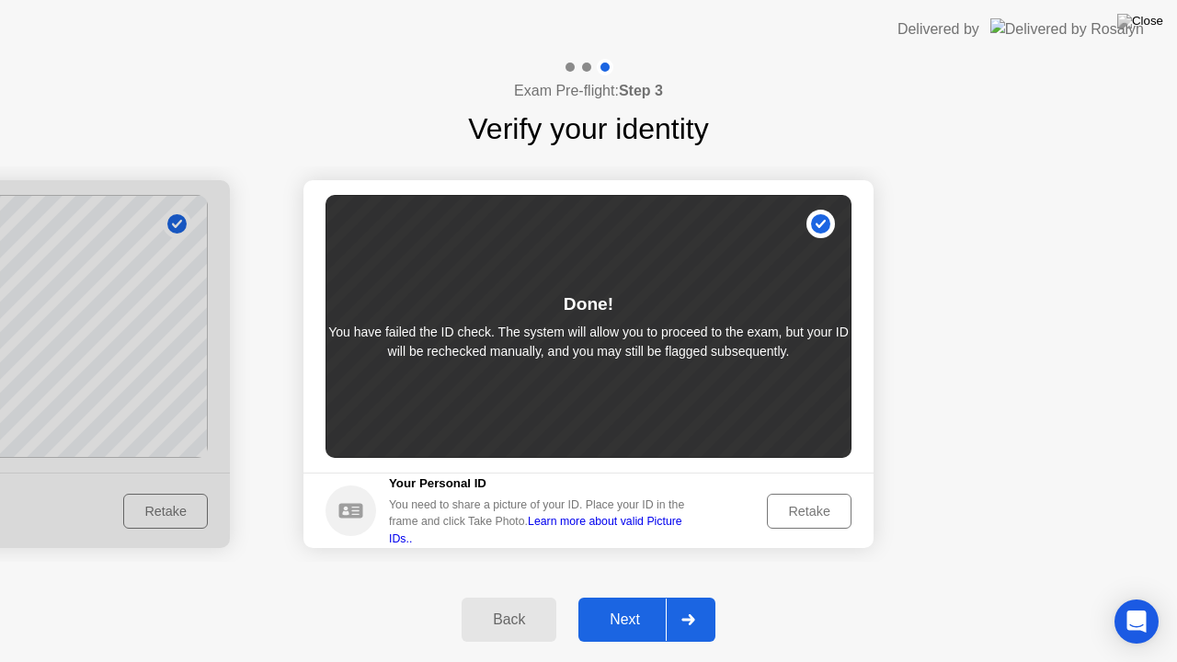
click at [818, 519] on div "Retake" at bounding box center [809, 511] width 72 height 15
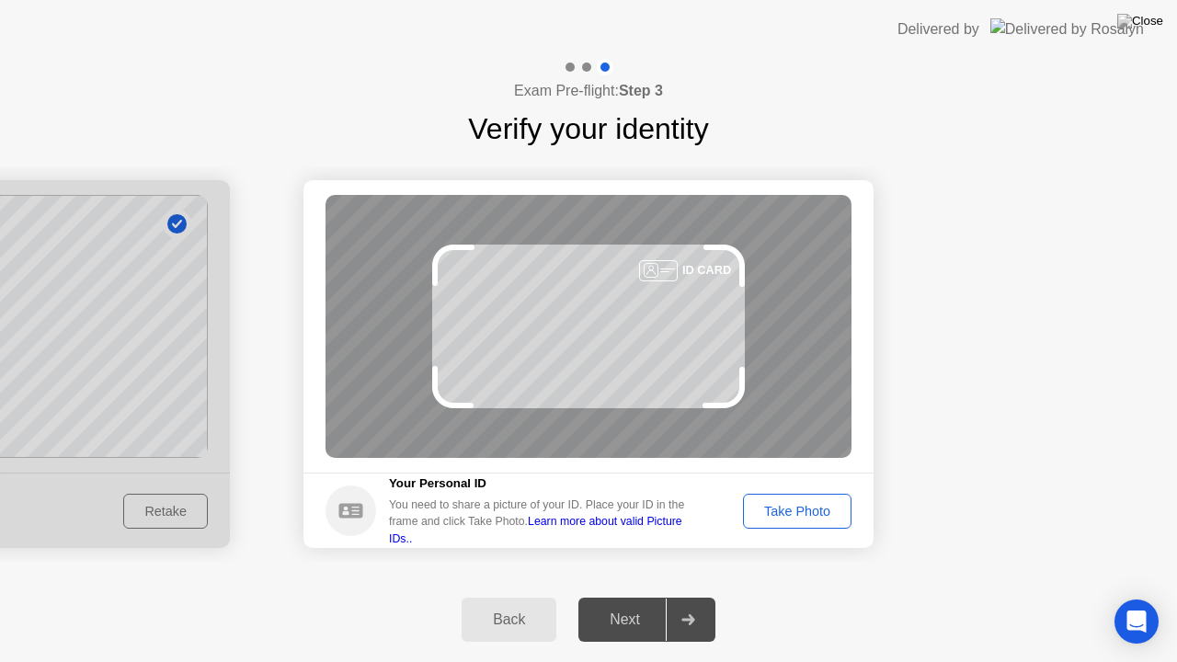
click at [818, 519] on div "Take Photo" at bounding box center [797, 511] width 96 height 15
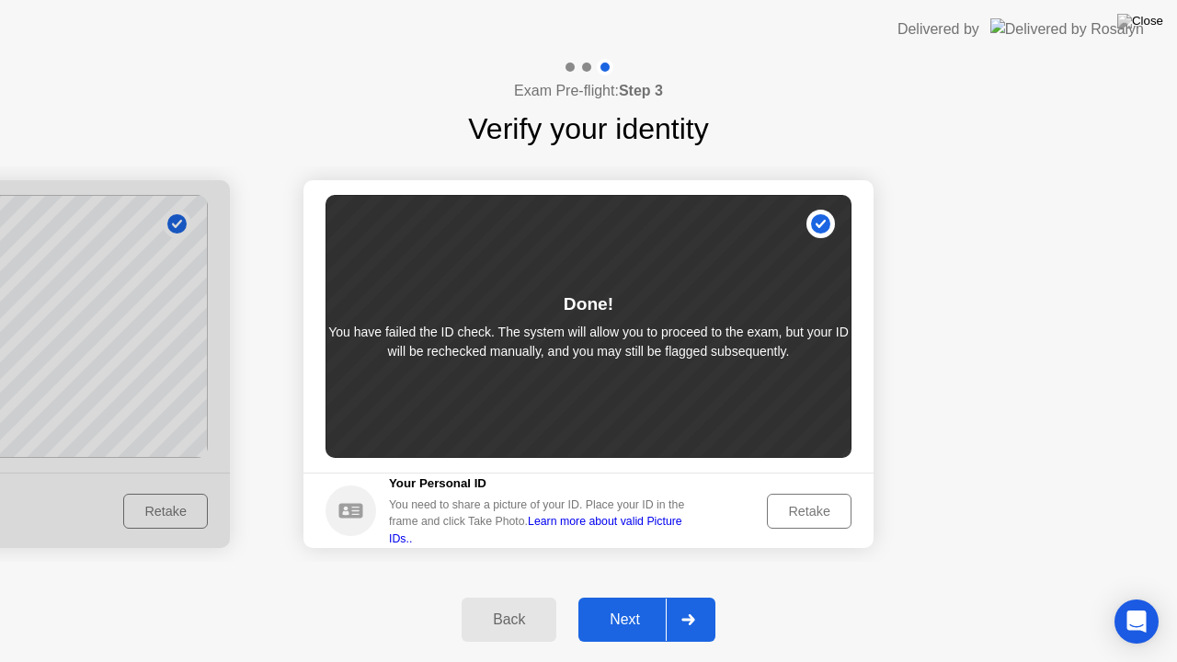
click at [819, 519] on div "Retake" at bounding box center [809, 511] width 72 height 15
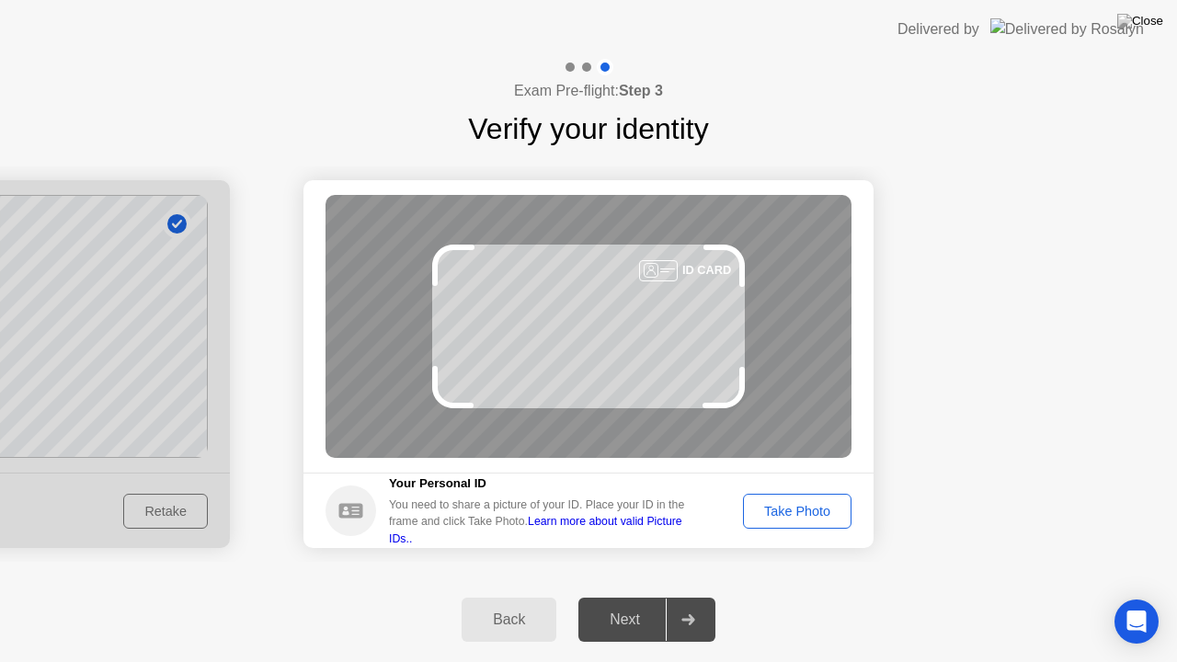
click at [819, 519] on div "Take Photo" at bounding box center [797, 511] width 96 height 15
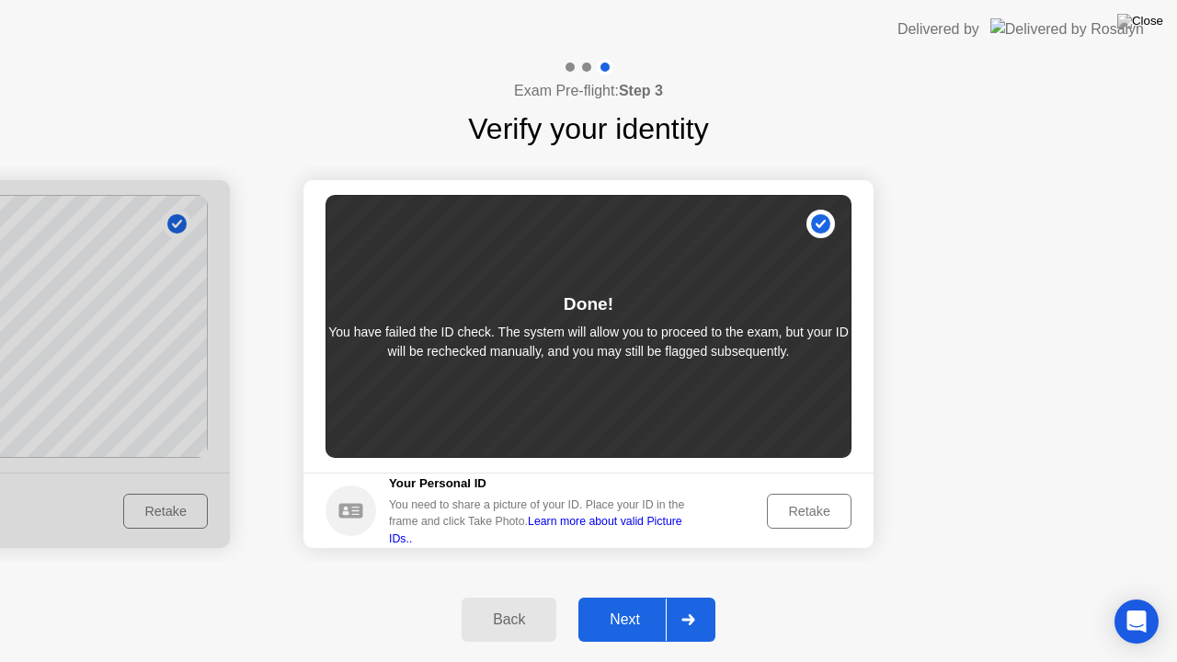
click at [606, 523] on link "Learn more about valid Picture IDs.." at bounding box center [535, 529] width 293 height 29
click at [627, 604] on div "Next" at bounding box center [625, 620] width 82 height 17
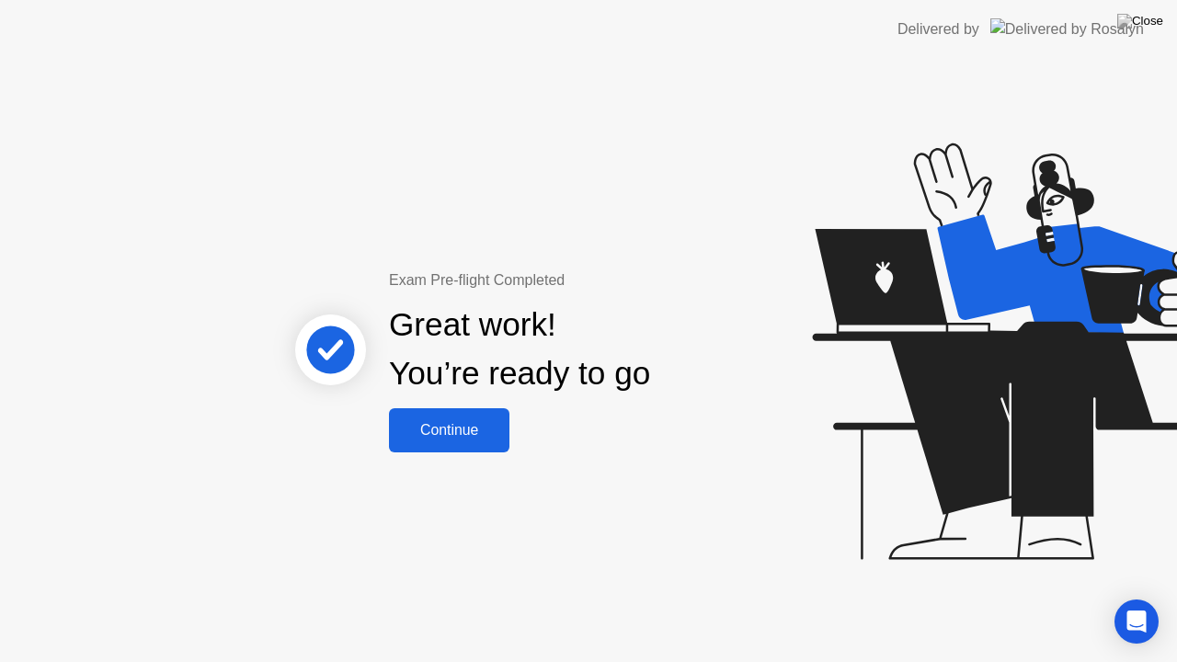
click at [456, 429] on div "Continue" at bounding box center [449, 430] width 109 height 17
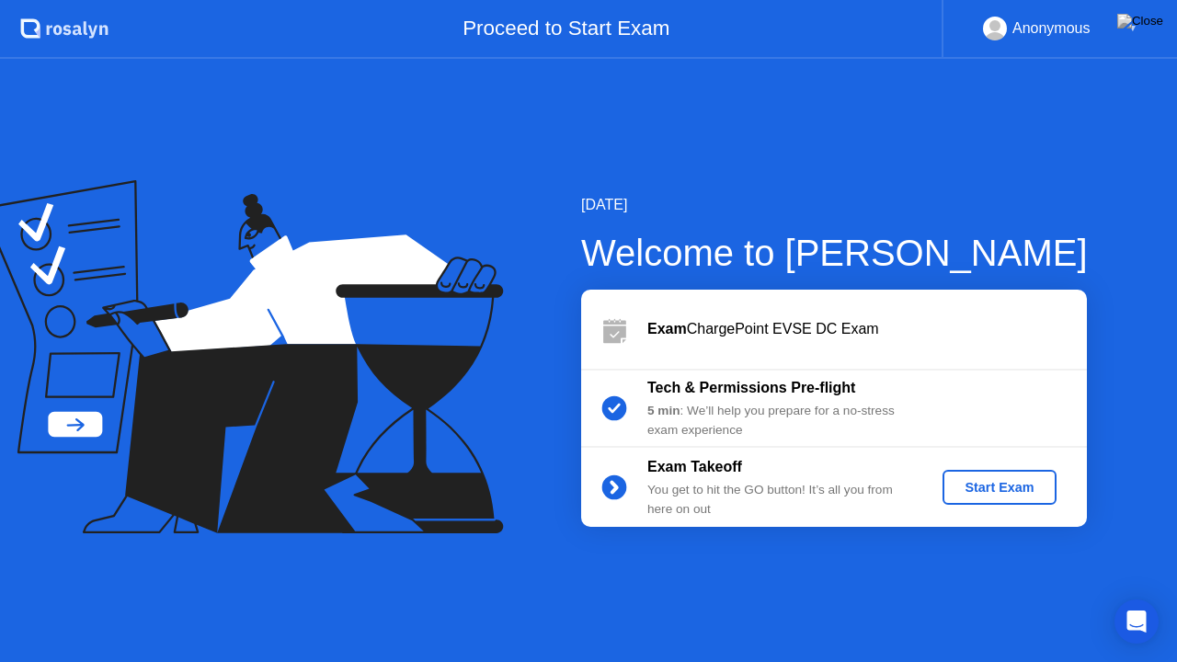
click at [955, 491] on div "Start Exam" at bounding box center [999, 487] width 98 height 15
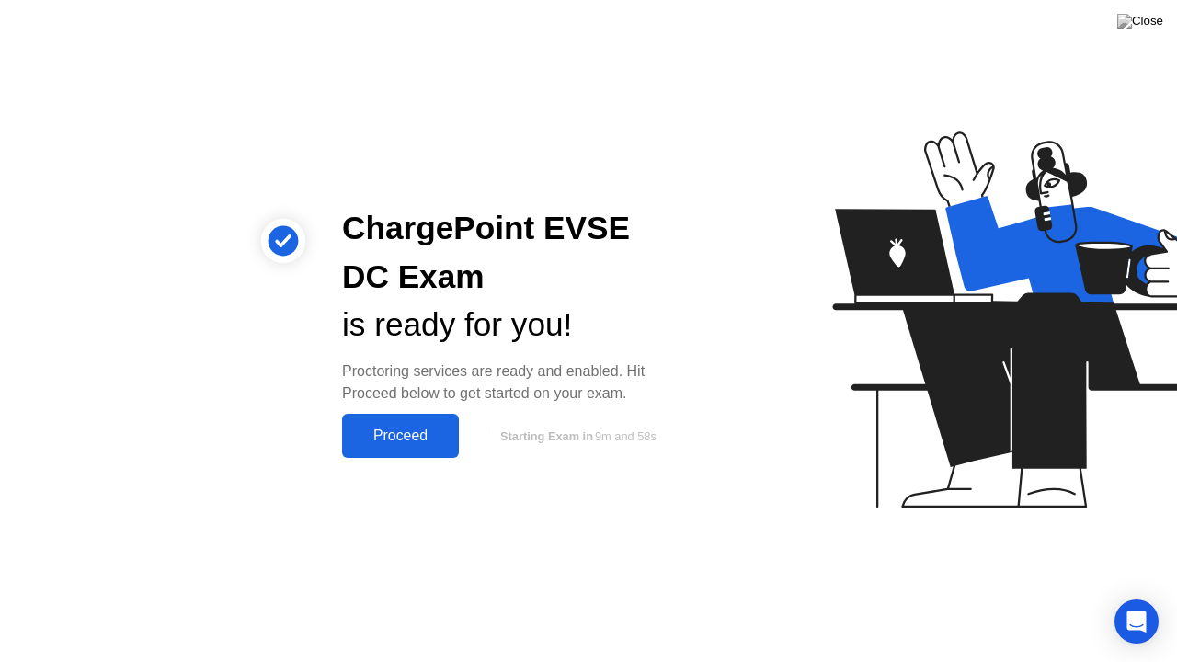
click at [409, 430] on div "Proceed" at bounding box center [401, 436] width 106 height 17
